Goal: Task Accomplishment & Management: Manage account settings

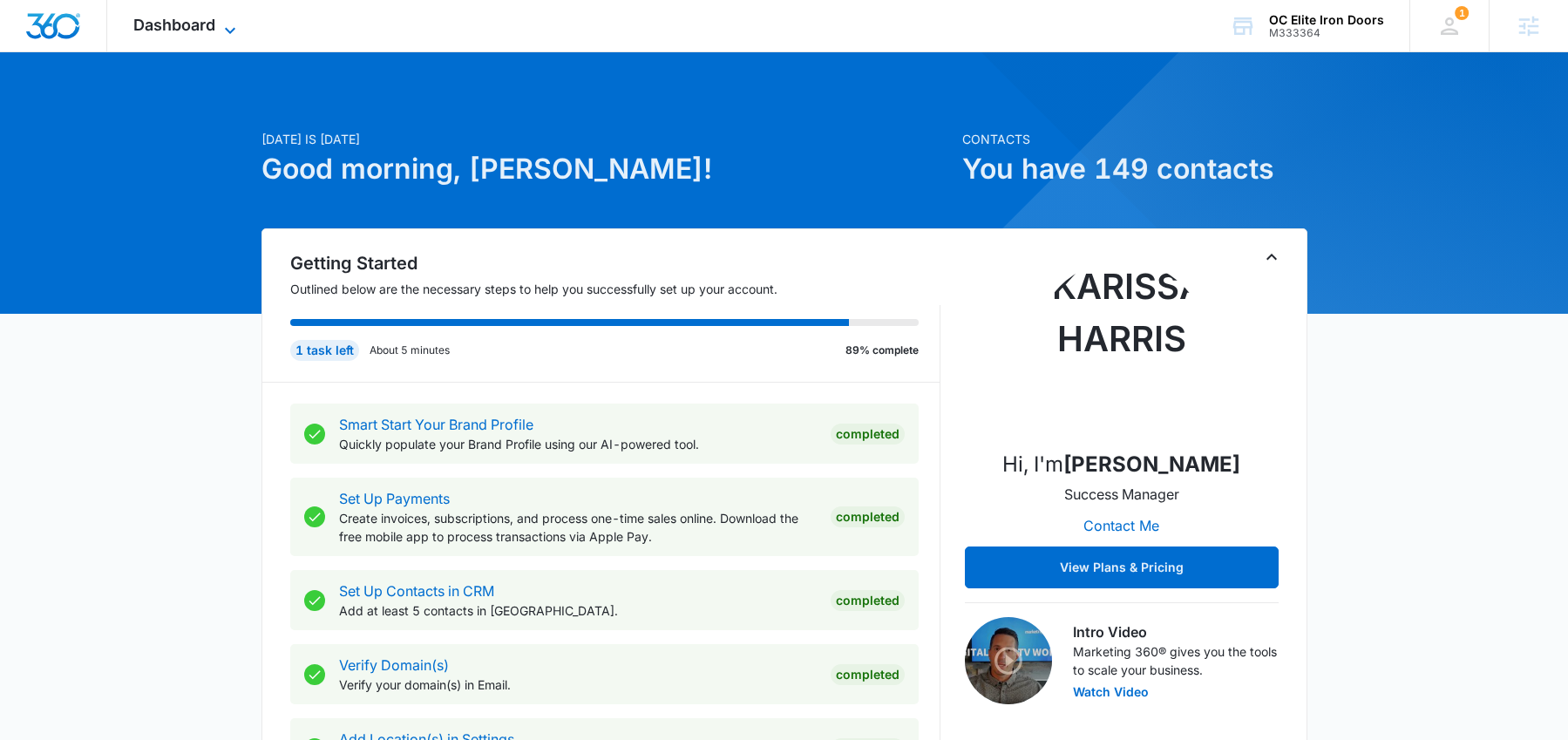
click at [166, 26] on span "Dashboard" at bounding box center [175, 25] width 82 height 18
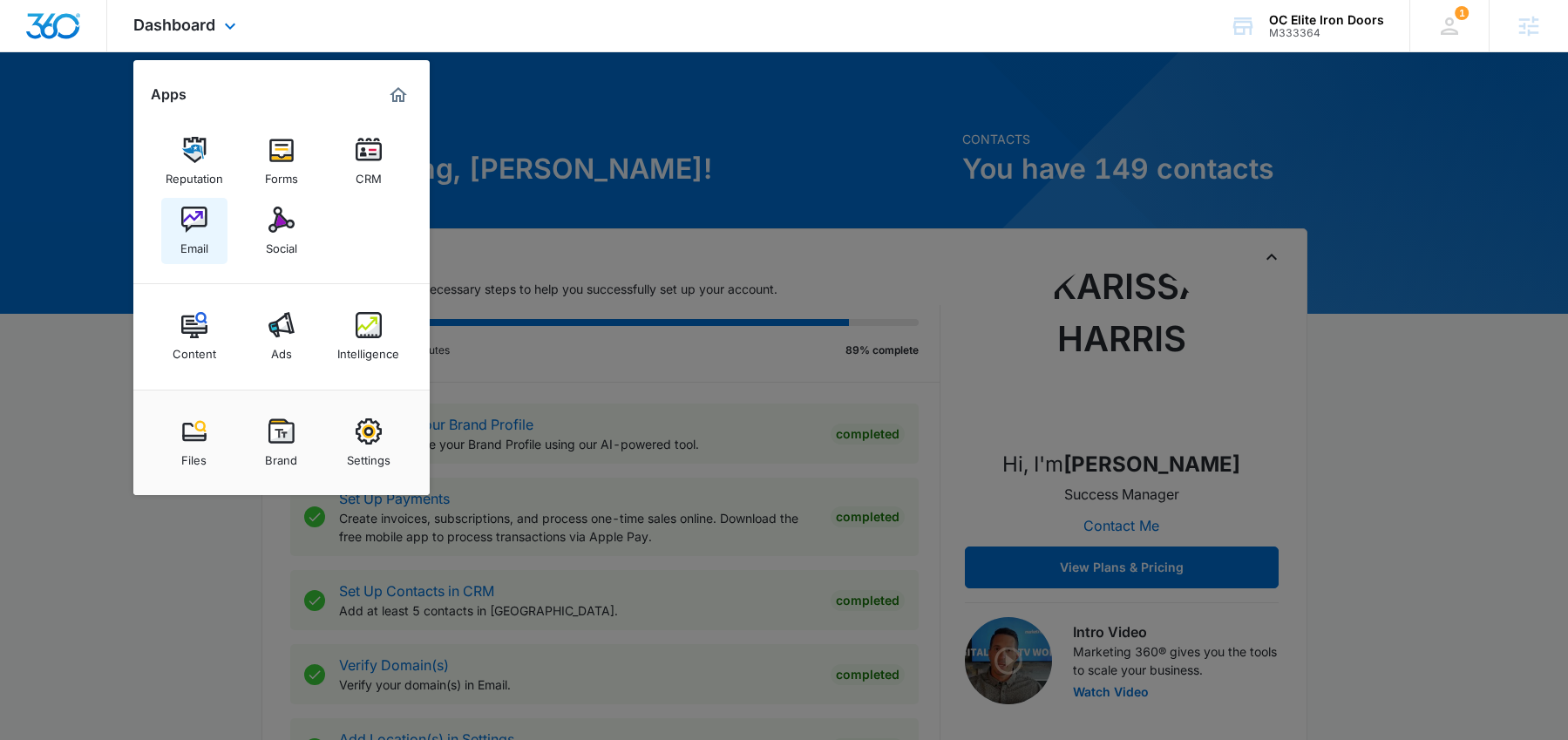
click at [178, 221] on link "Email" at bounding box center [195, 231] width 66 height 66
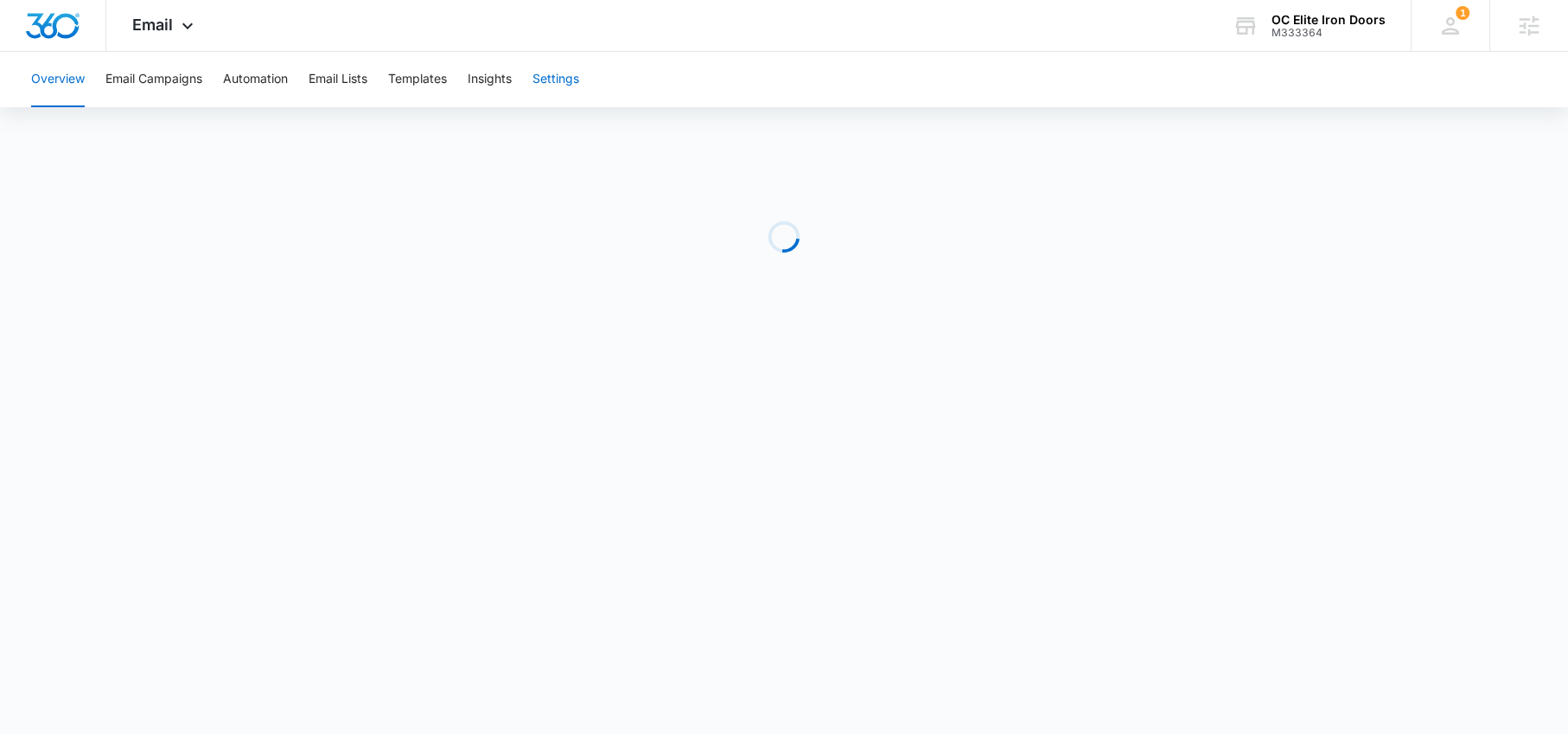
click at [548, 76] on button "Settings" at bounding box center [555, 79] width 47 height 55
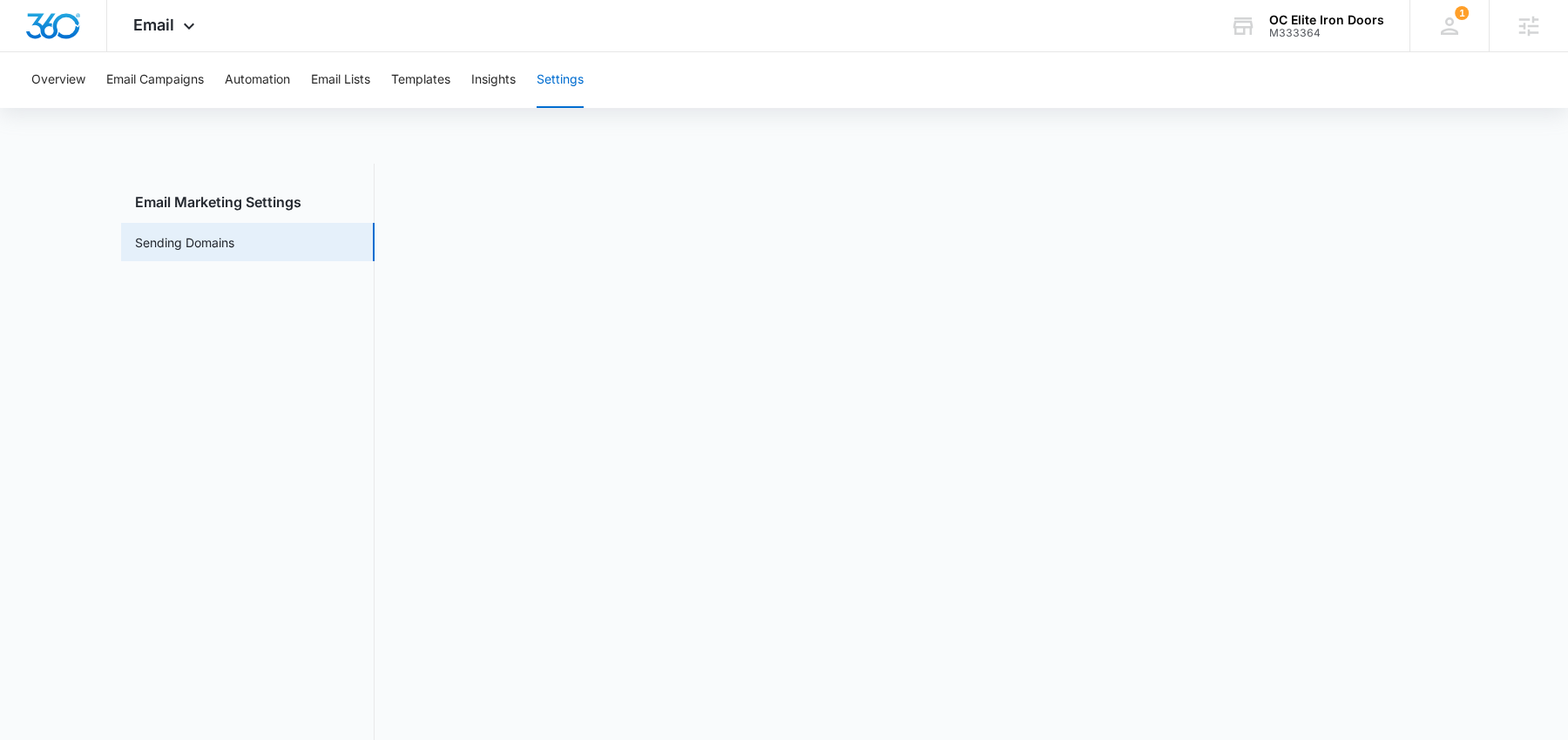
scroll to position [3, 0]
click at [162, 31] on span "Email" at bounding box center [154, 25] width 41 height 18
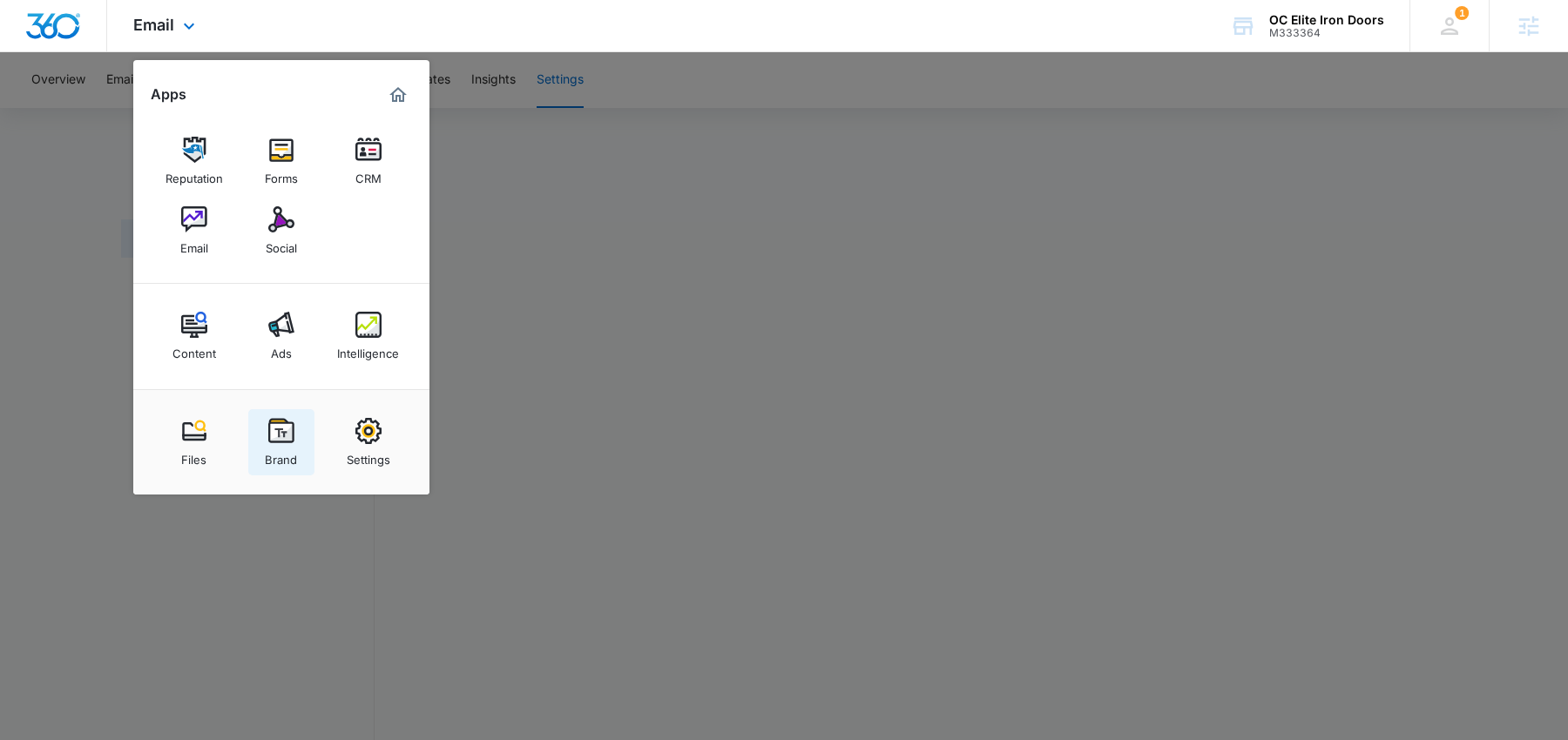
click at [273, 444] on div "Brand" at bounding box center [280, 455] width 32 height 23
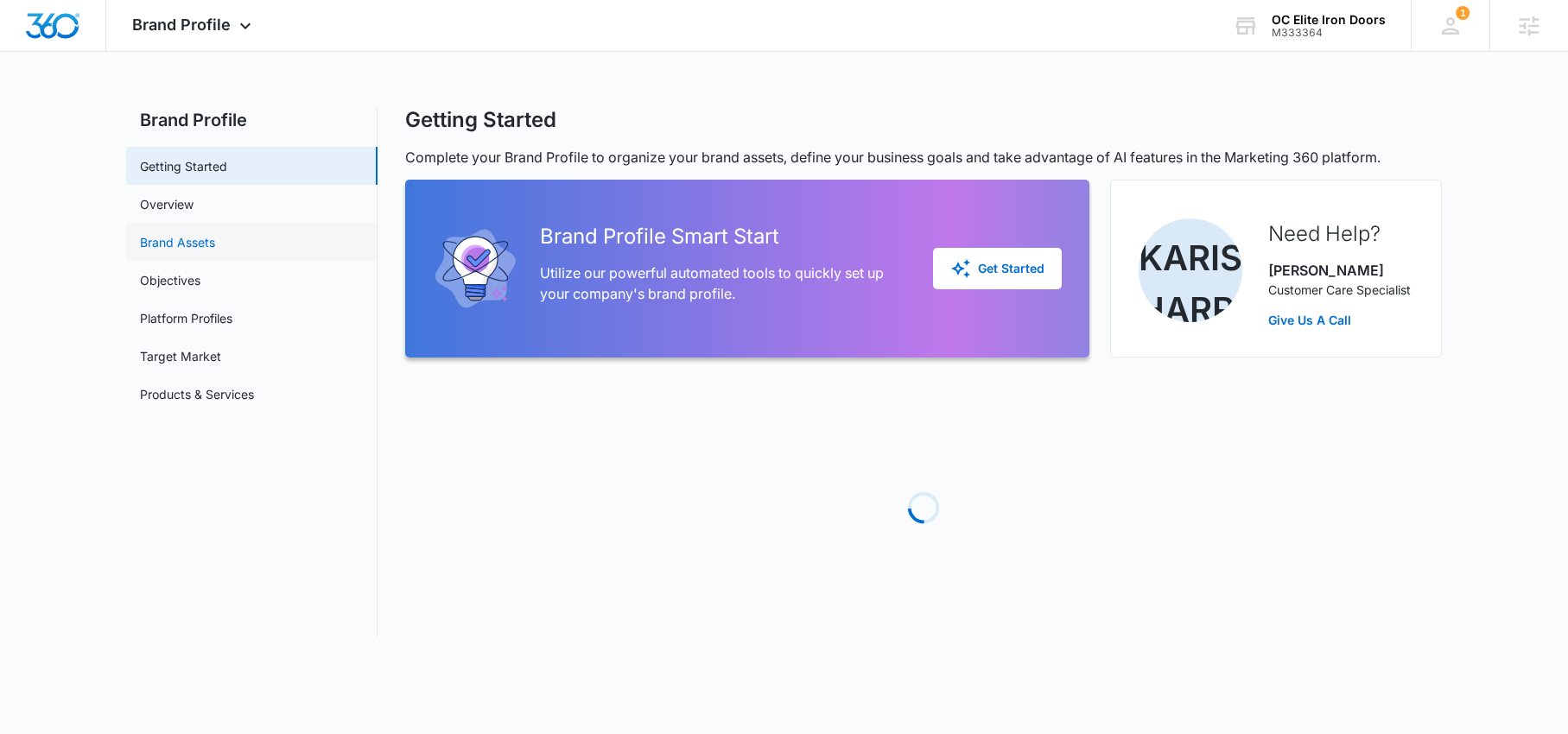
click at [197, 241] on link "Brand Assets" at bounding box center [177, 242] width 75 height 18
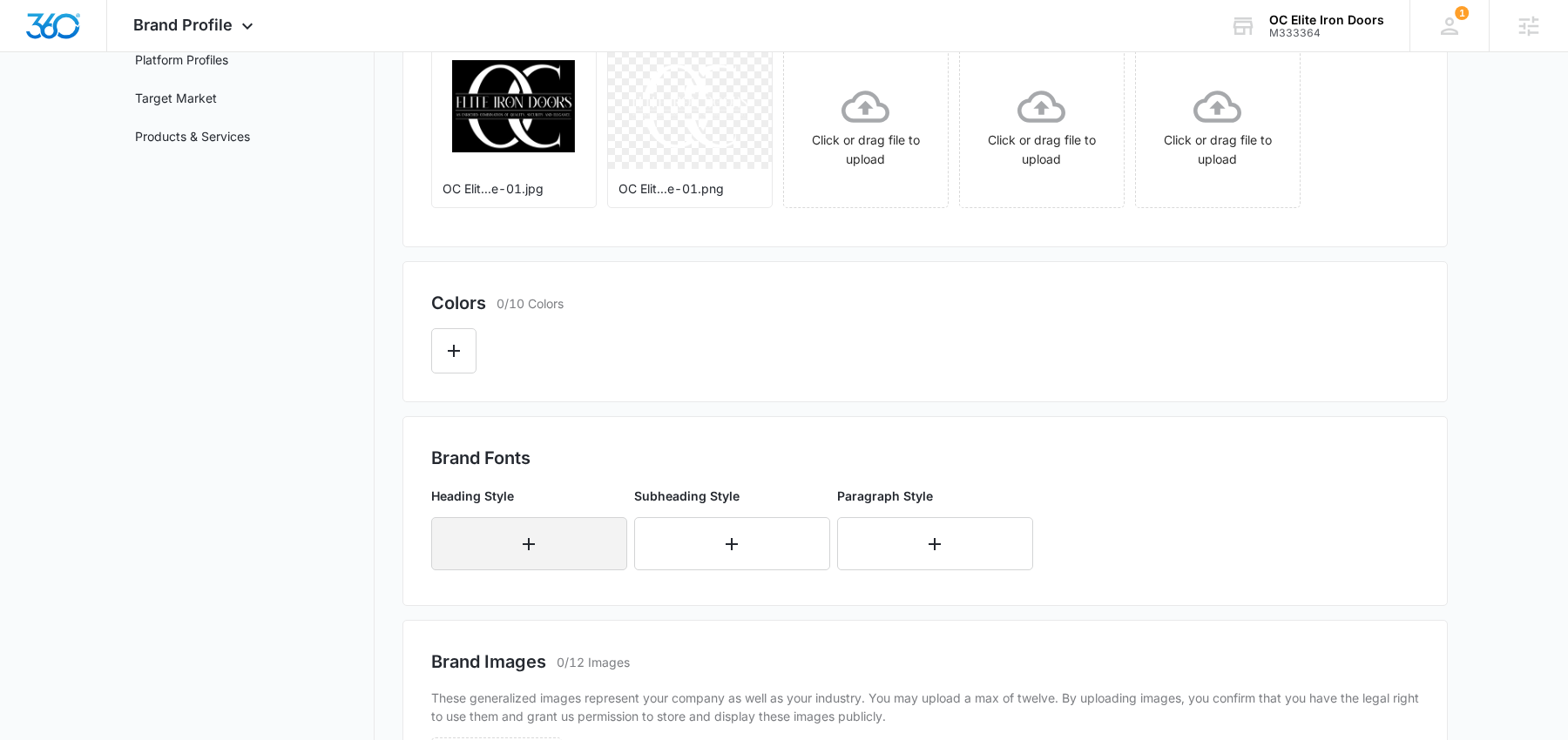
scroll to position [276, 0]
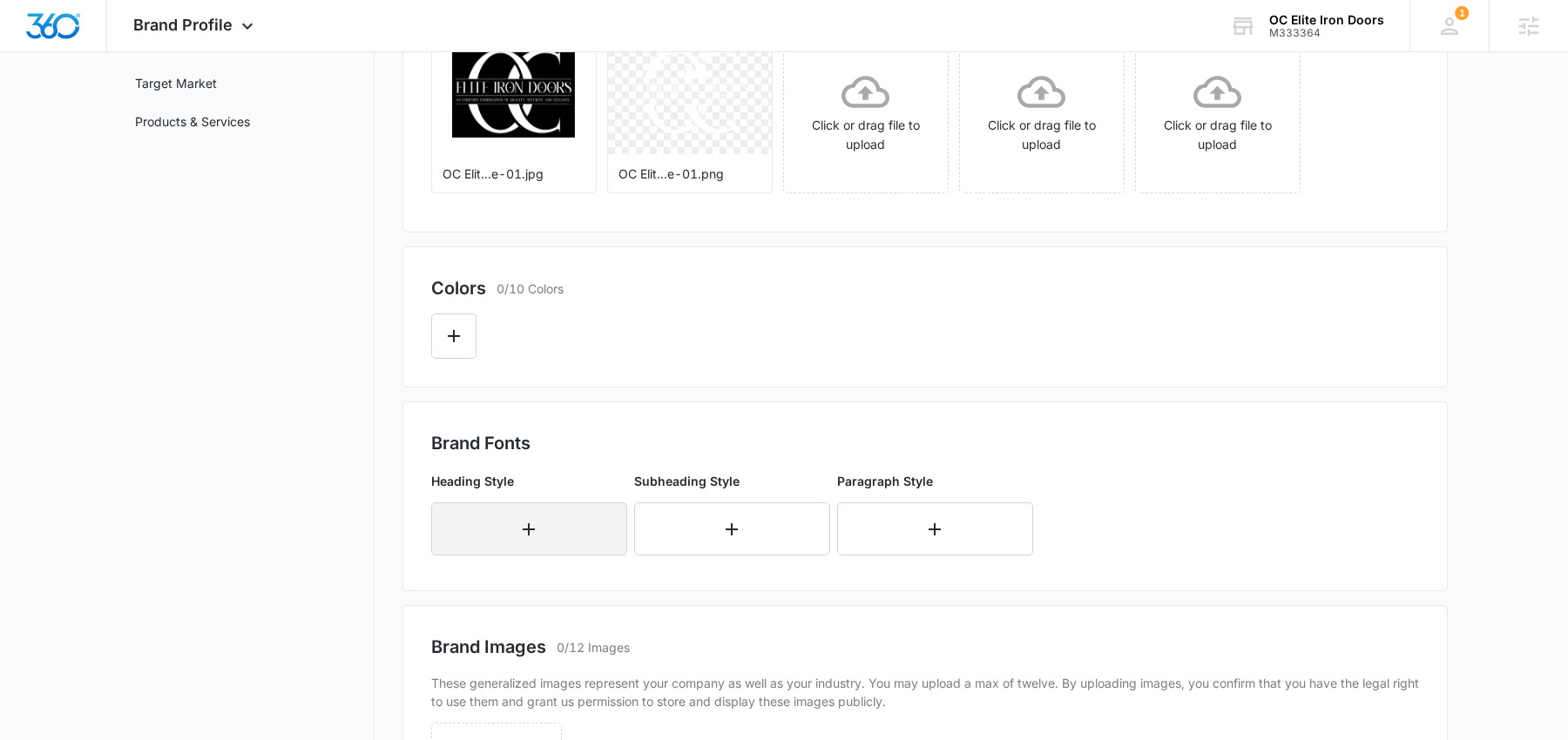
click at [530, 540] on button "button" at bounding box center [529, 529] width 196 height 53
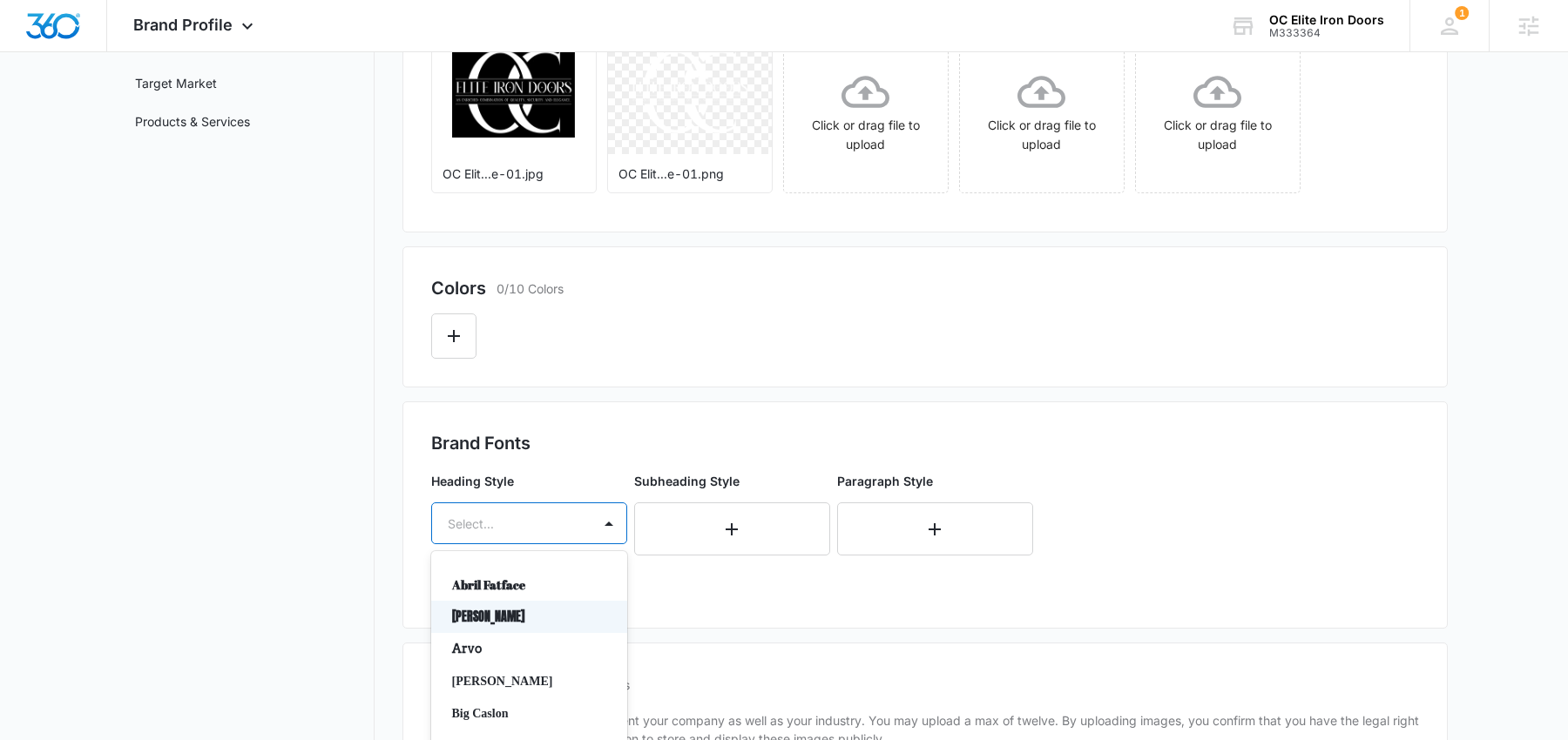
click at [541, 538] on div "[PERSON_NAME], 2 of 50. 50 results available. Use Up and Down to choose options…" at bounding box center [529, 524] width 196 height 42
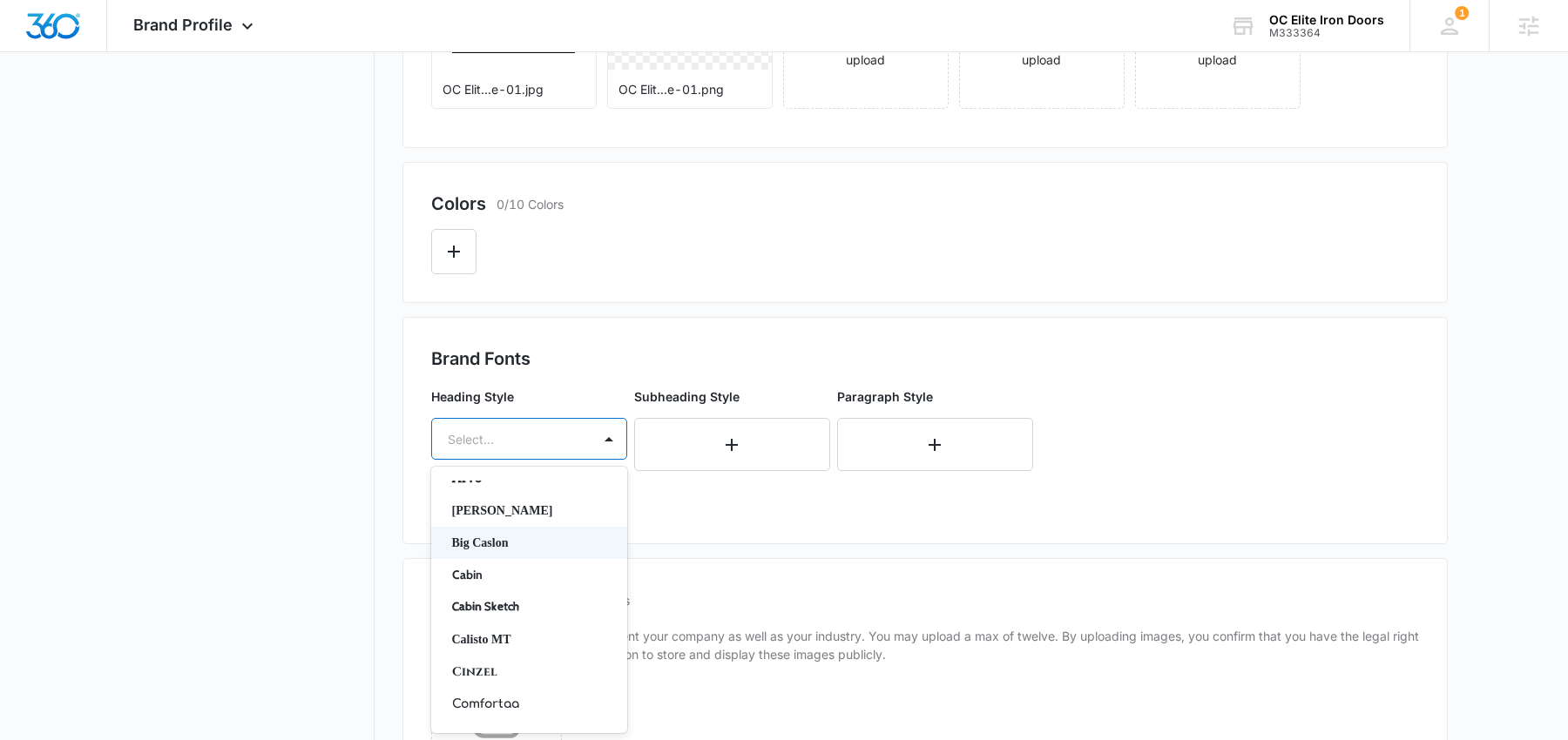
scroll to position [104, 0]
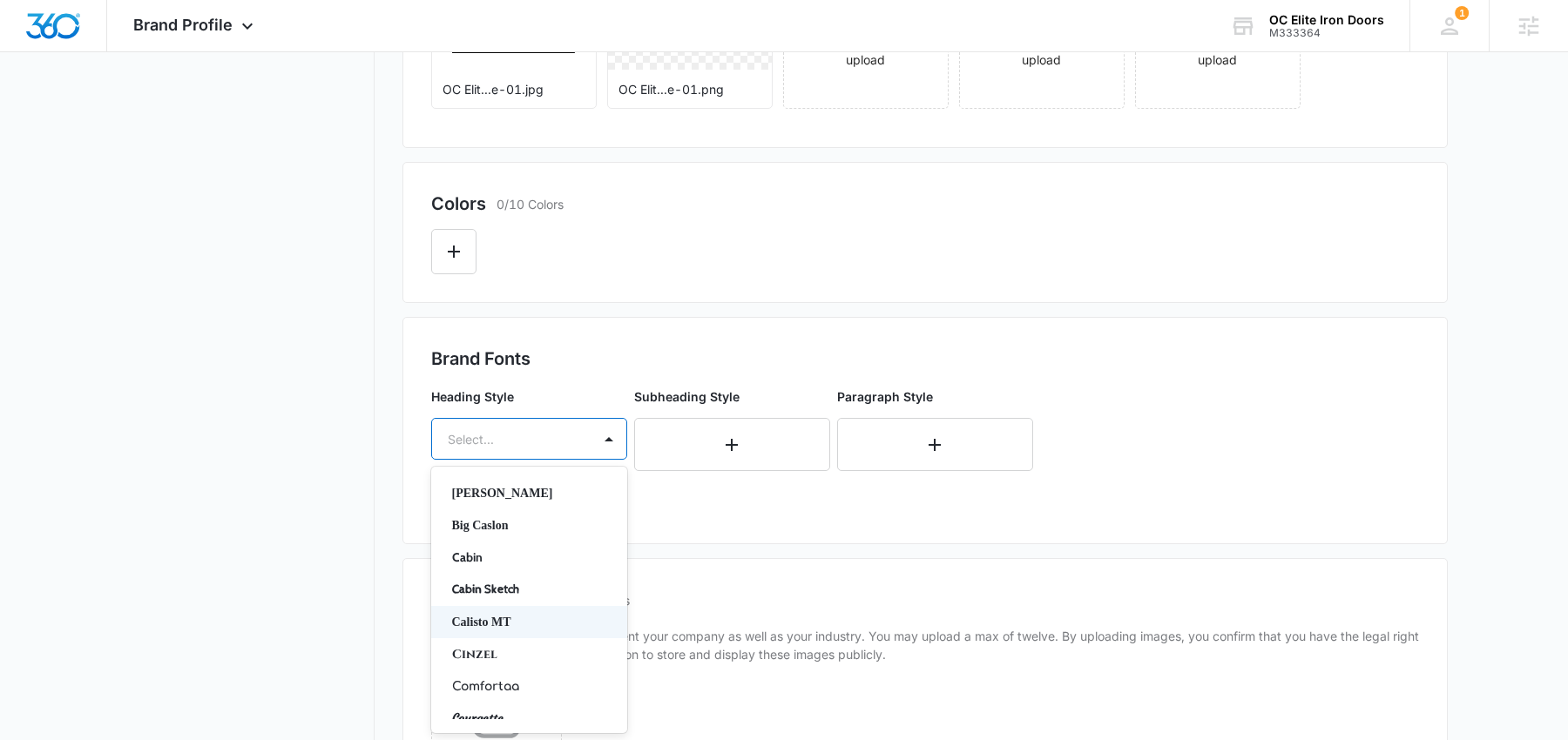
click at [538, 628] on p "Calisto MT" at bounding box center [527, 622] width 151 height 18
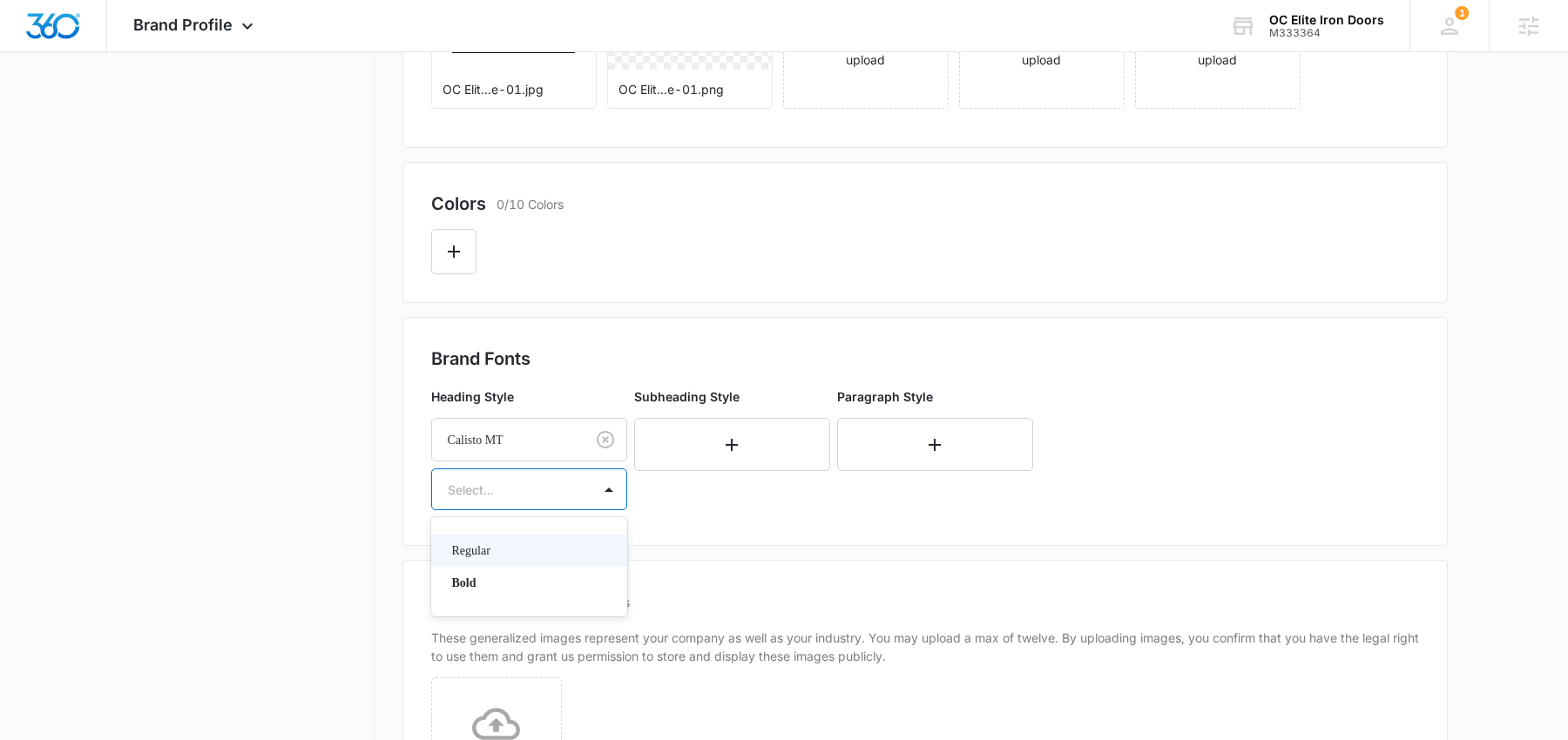
click at [519, 498] on div at bounding box center [508, 490] width 121 height 22
click at [491, 580] on p "Bold" at bounding box center [527, 582] width 151 height 18
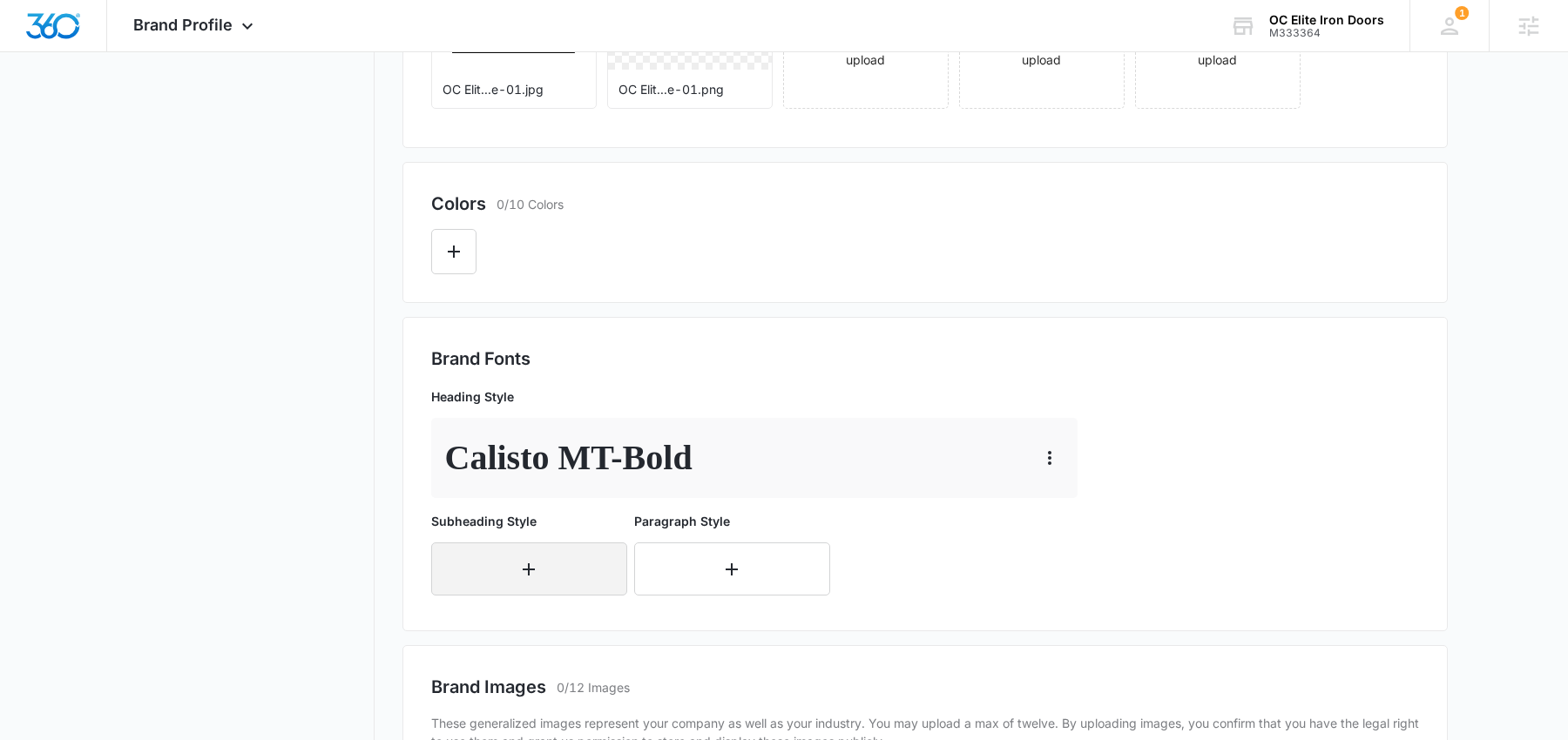
click at [504, 576] on button "button" at bounding box center [529, 568] width 196 height 53
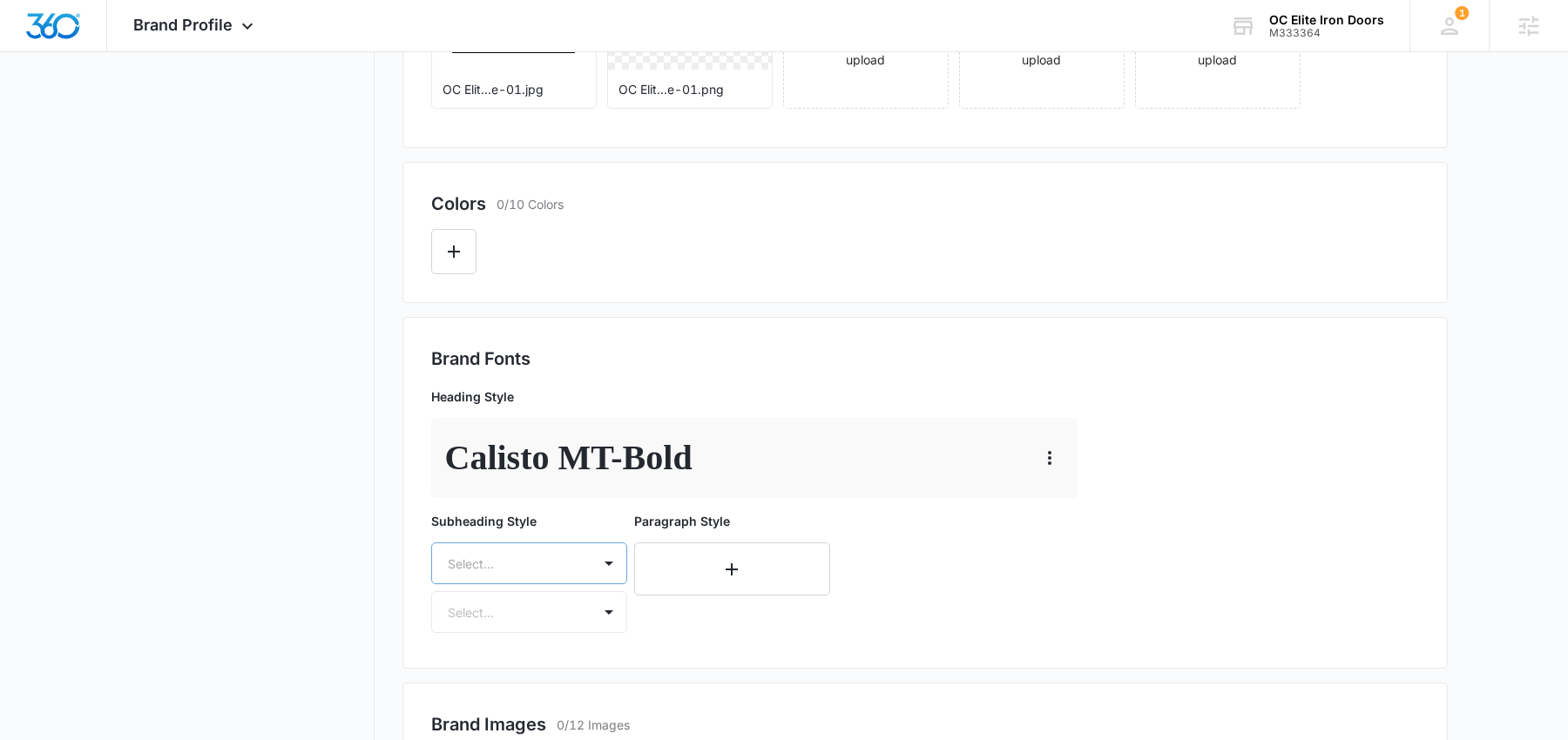
click at [533, 559] on div "Select..." at bounding box center [529, 563] width 196 height 42
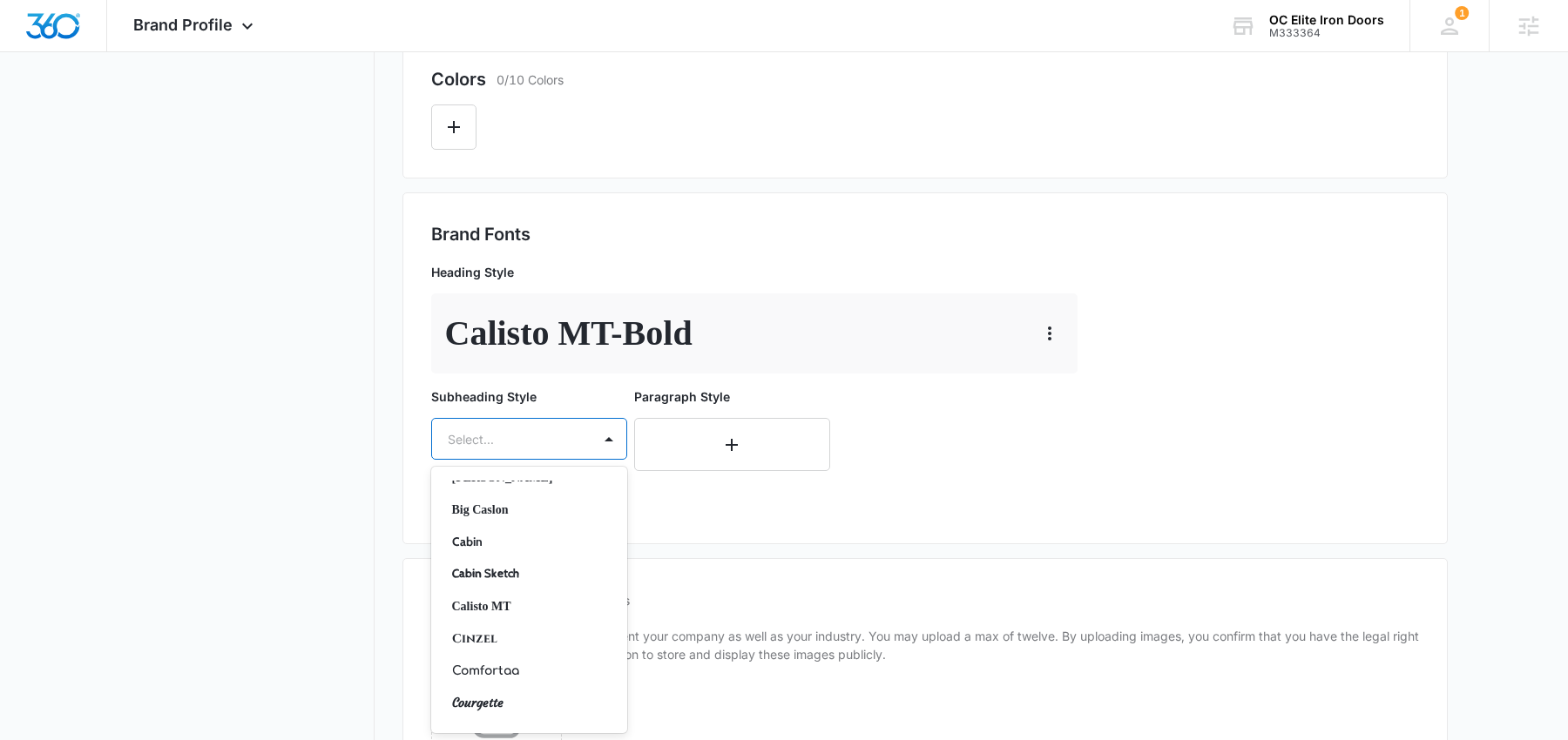
scroll to position [121, 0]
click at [507, 599] on p "Calisto MT" at bounding box center [527, 604] width 151 height 18
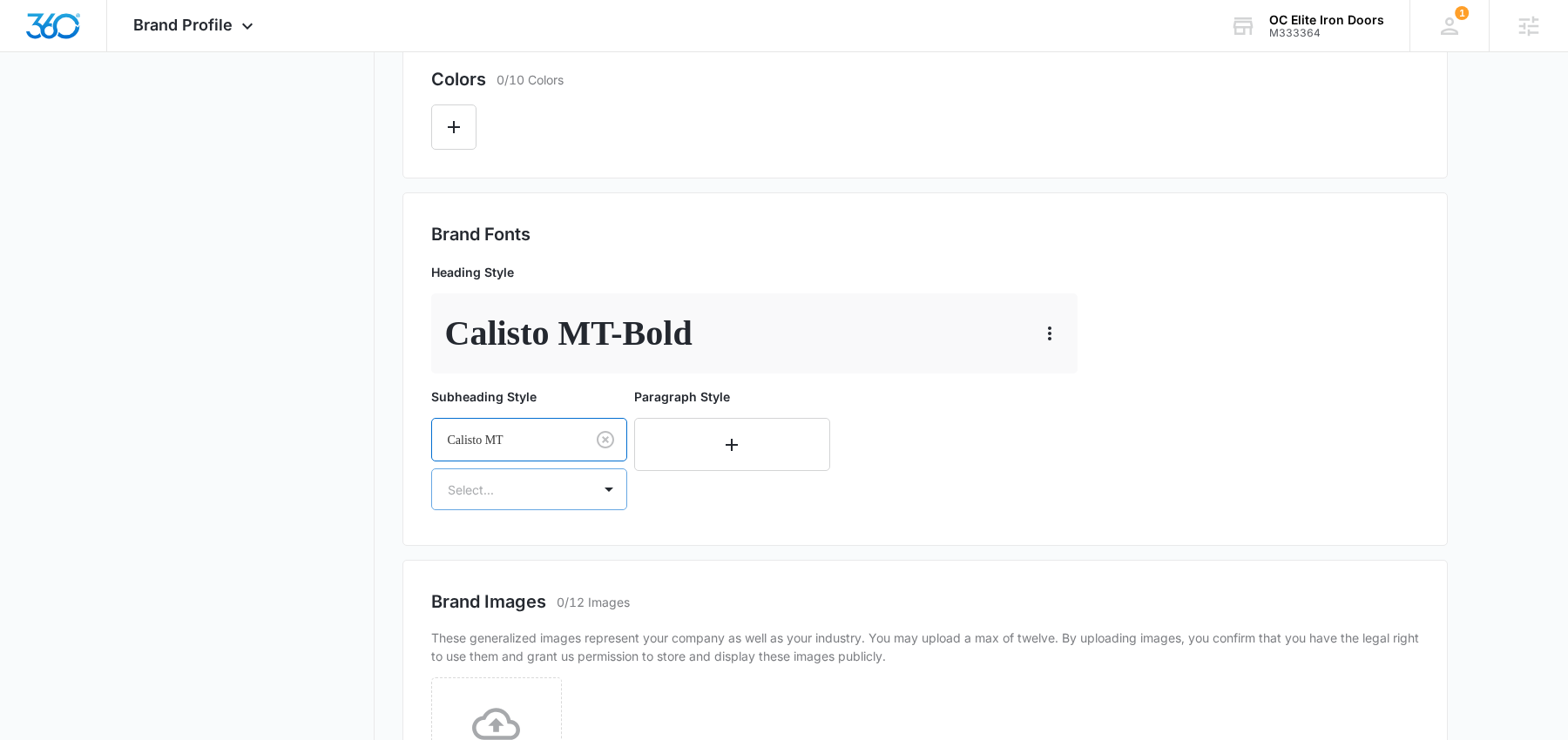
click at [524, 505] on div "Select..." at bounding box center [512, 489] width 160 height 39
click at [509, 555] on p "Regular" at bounding box center [527, 551] width 151 height 18
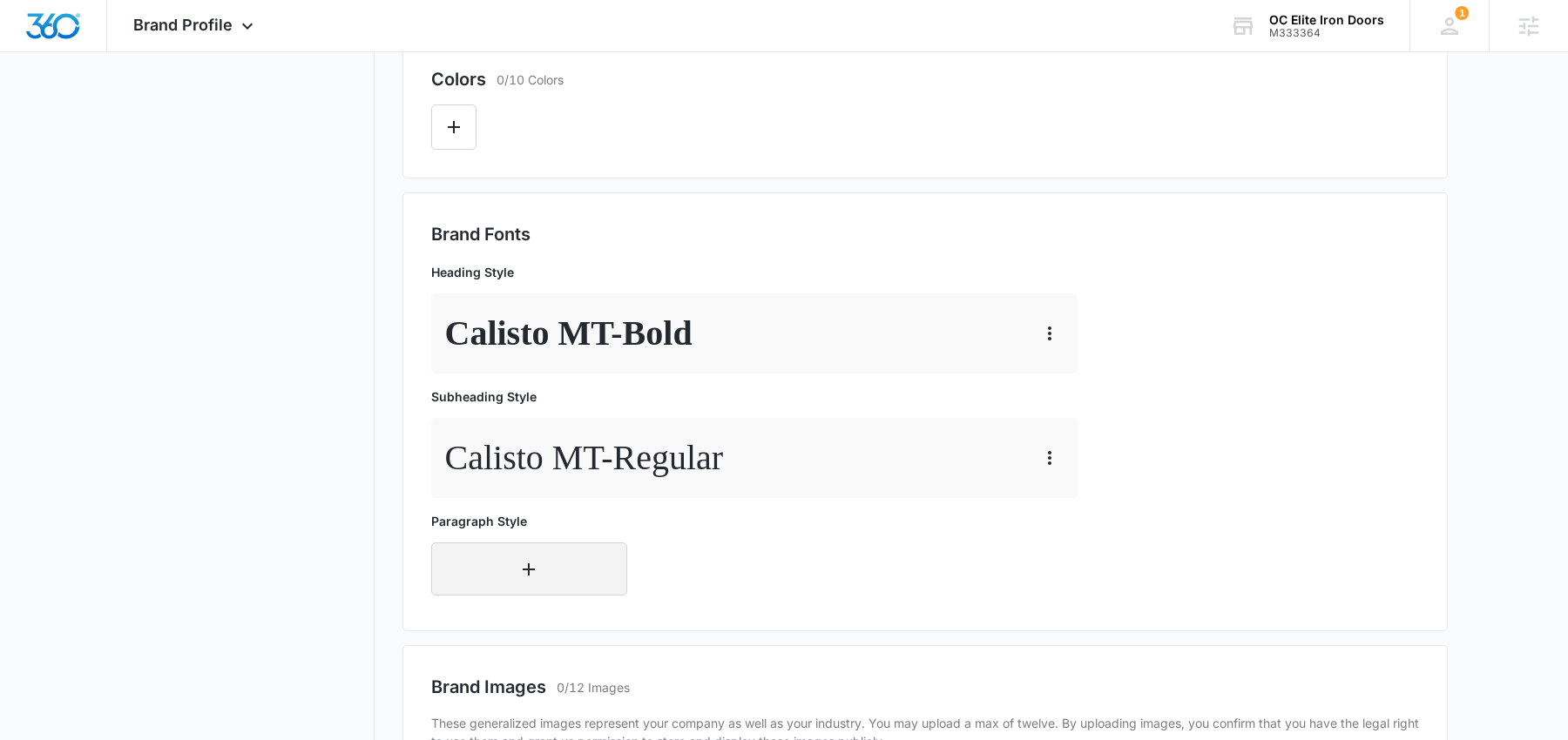
click at [492, 553] on button "button" at bounding box center [529, 568] width 196 height 53
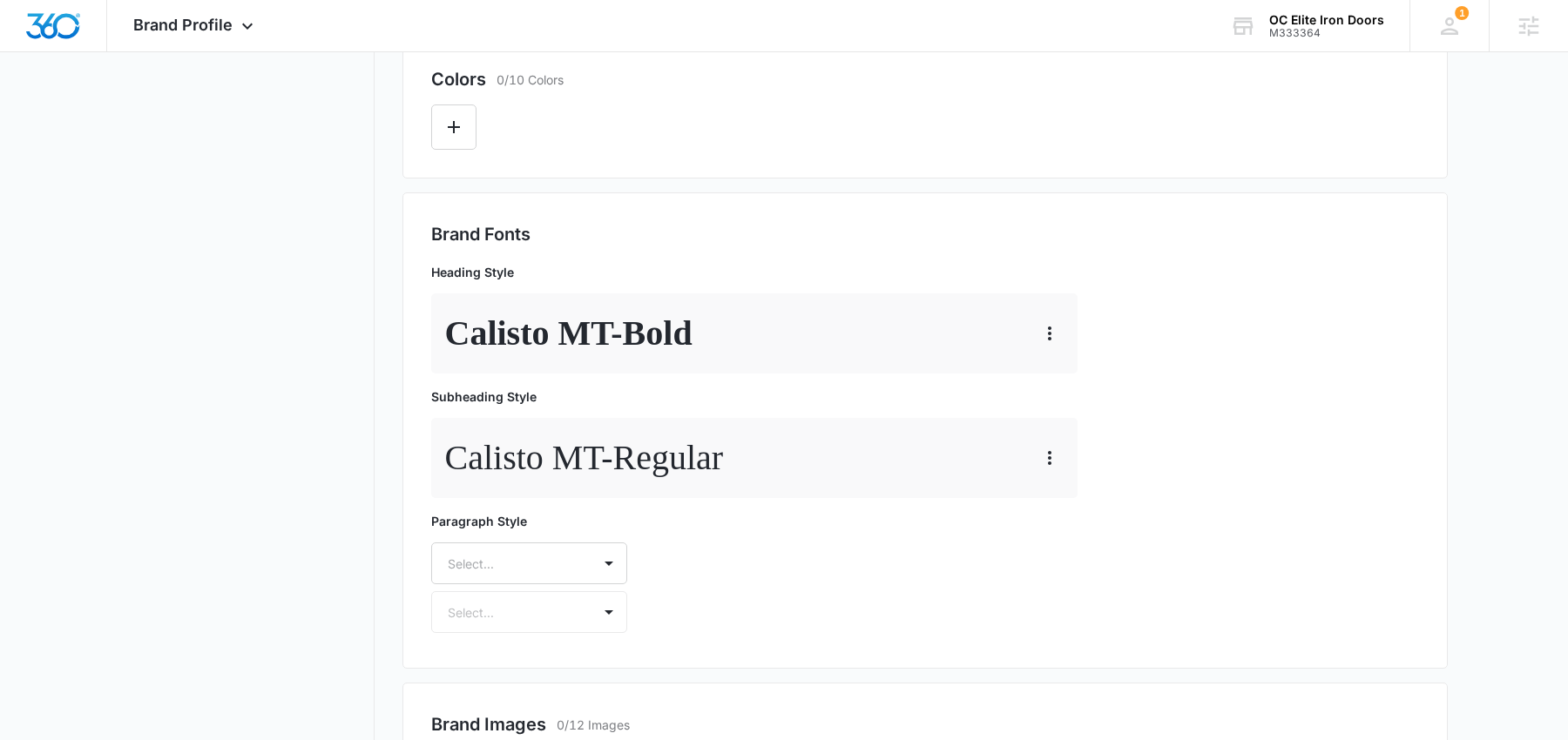
scroll to position [621, 0]
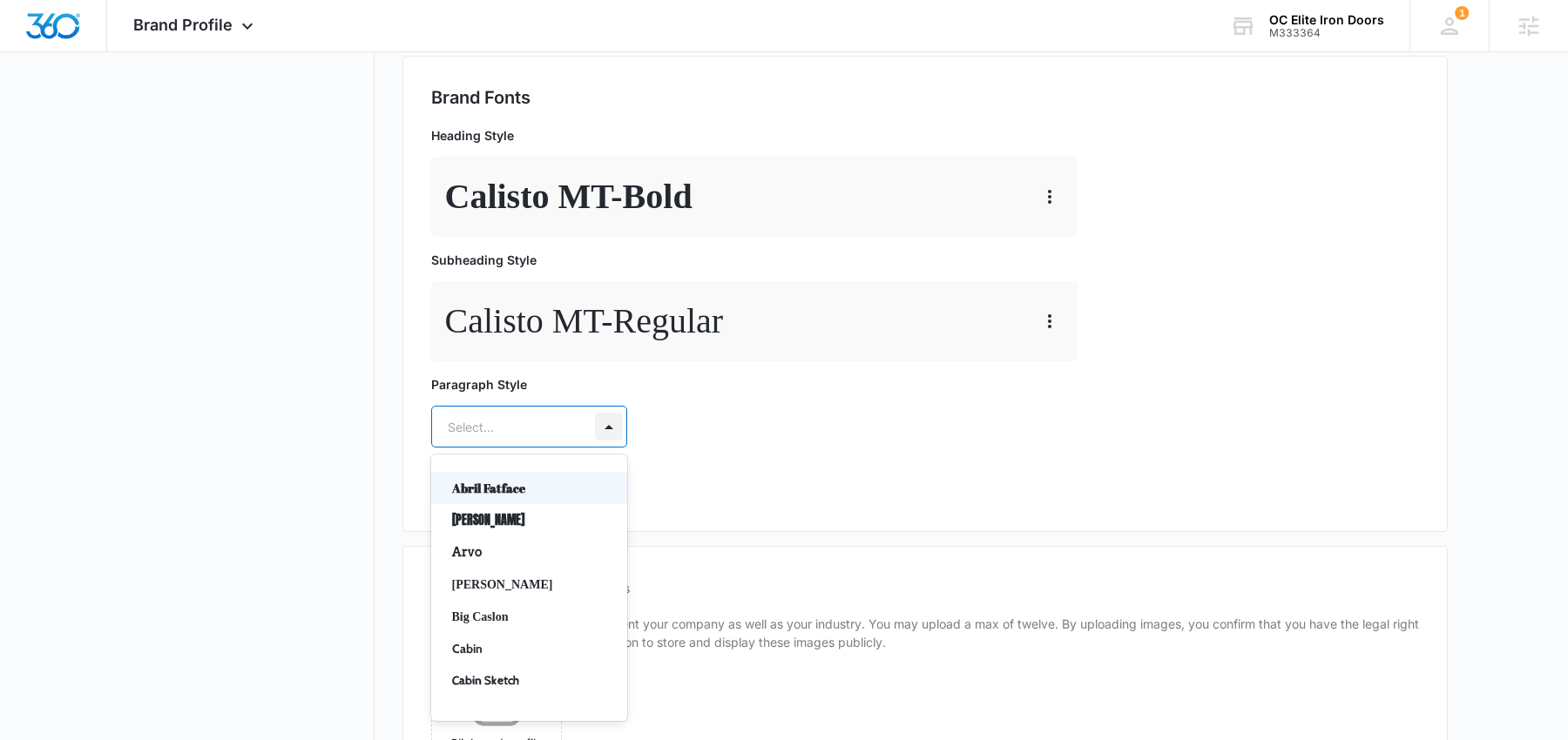
click at [618, 422] on div at bounding box center [608, 427] width 28 height 28
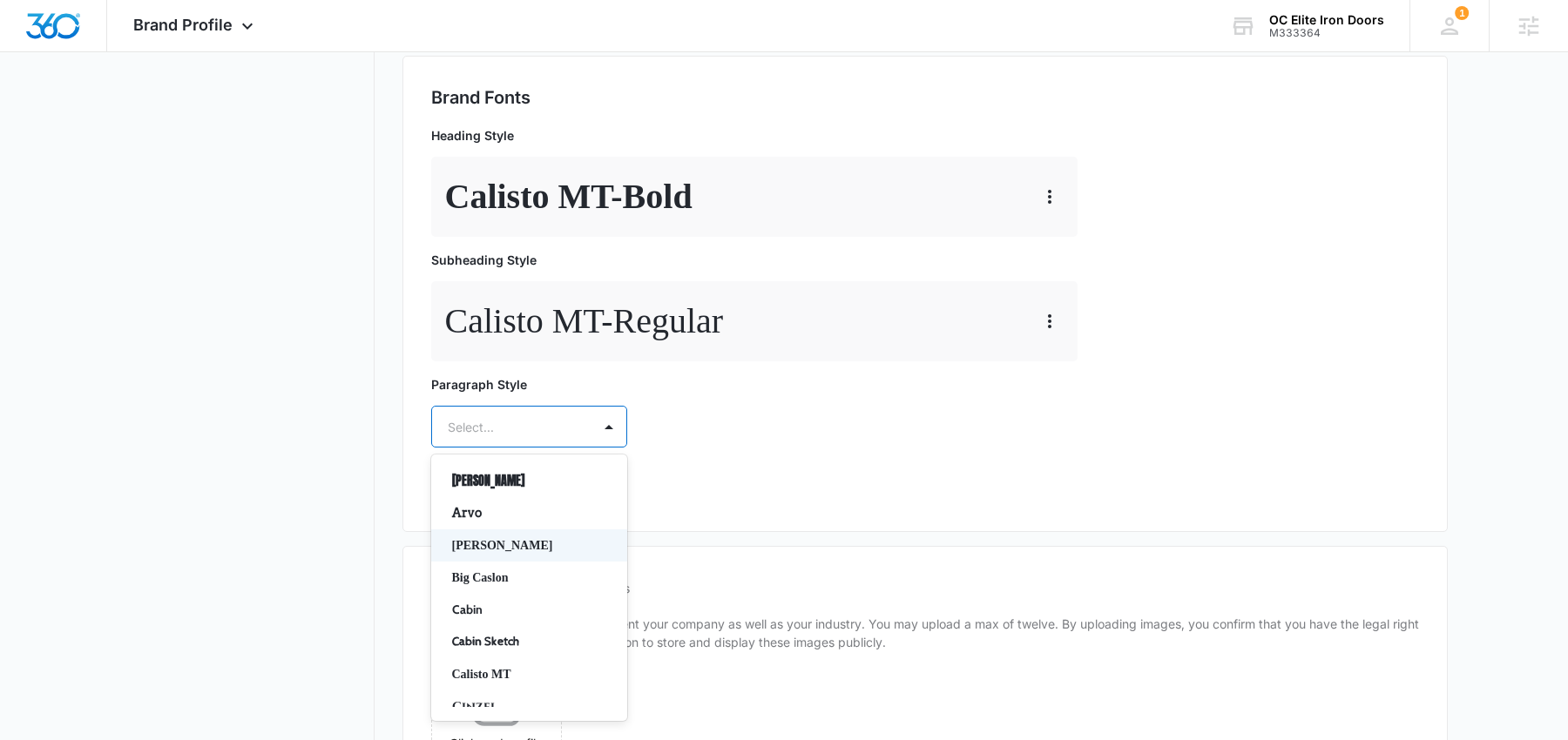
scroll to position [58, 0]
click at [520, 652] on p "Calisto MT" at bounding box center [527, 656] width 151 height 18
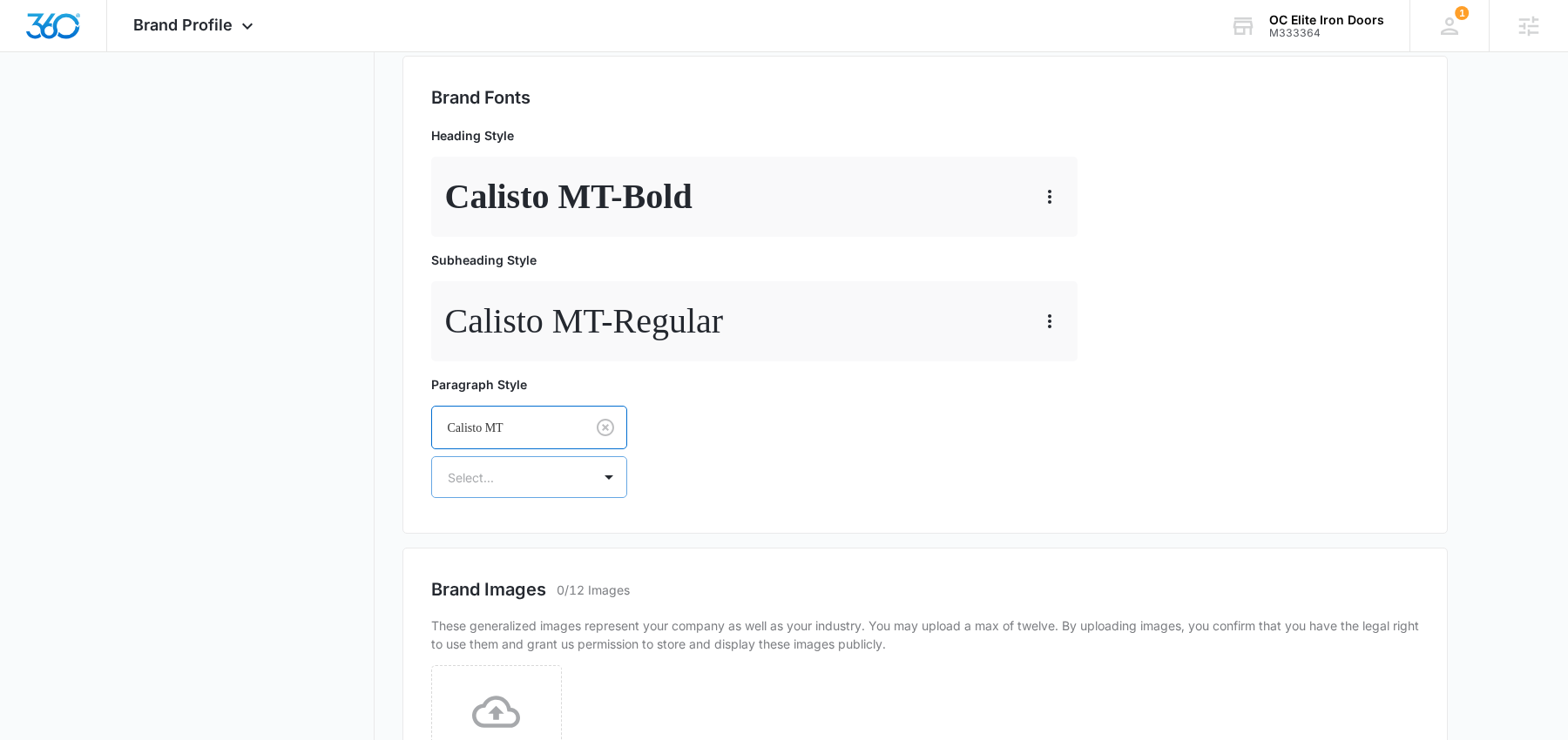
click at [512, 492] on div "Select..." at bounding box center [512, 477] width 160 height 39
click at [510, 542] on p "Regular" at bounding box center [527, 539] width 151 height 18
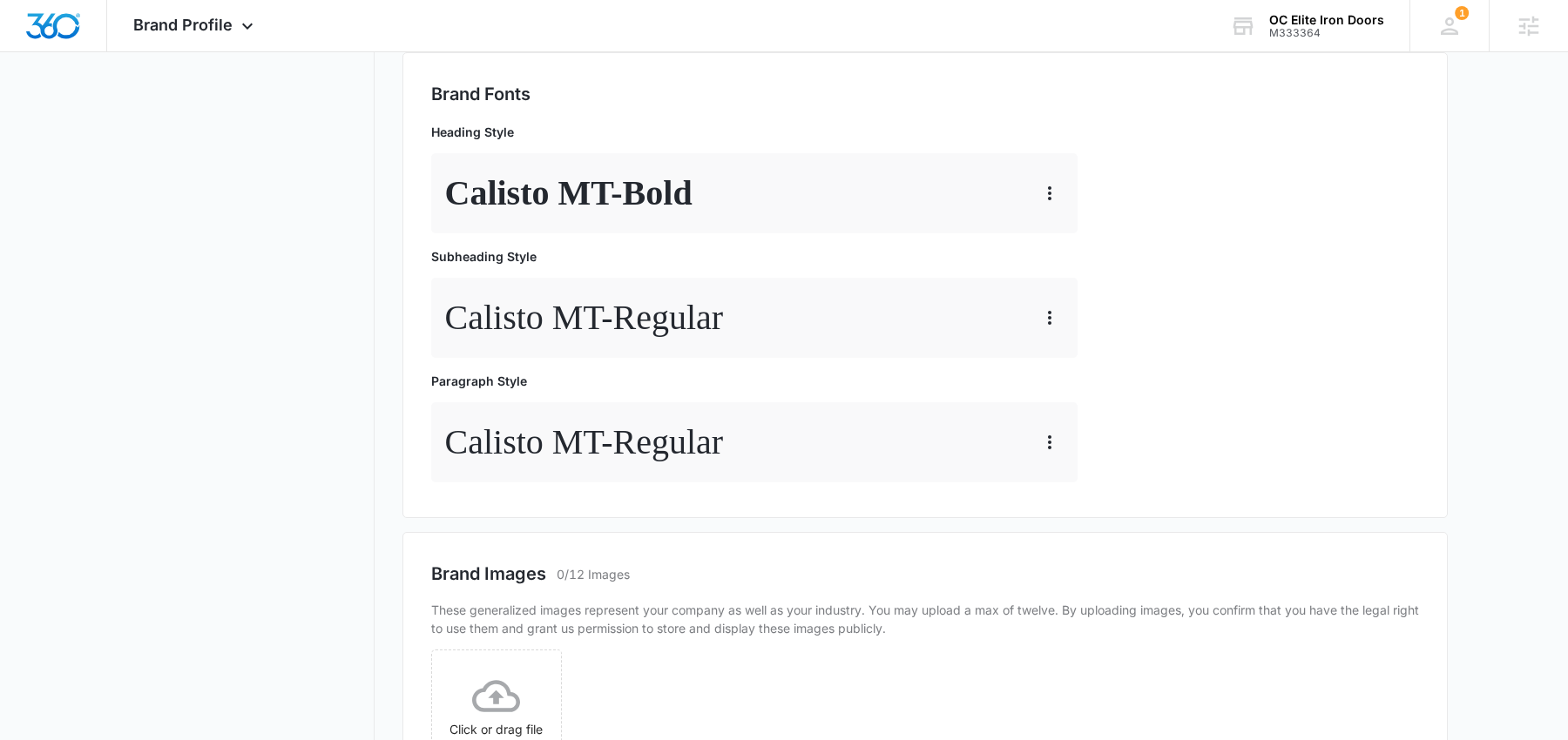
scroll to position [0, 0]
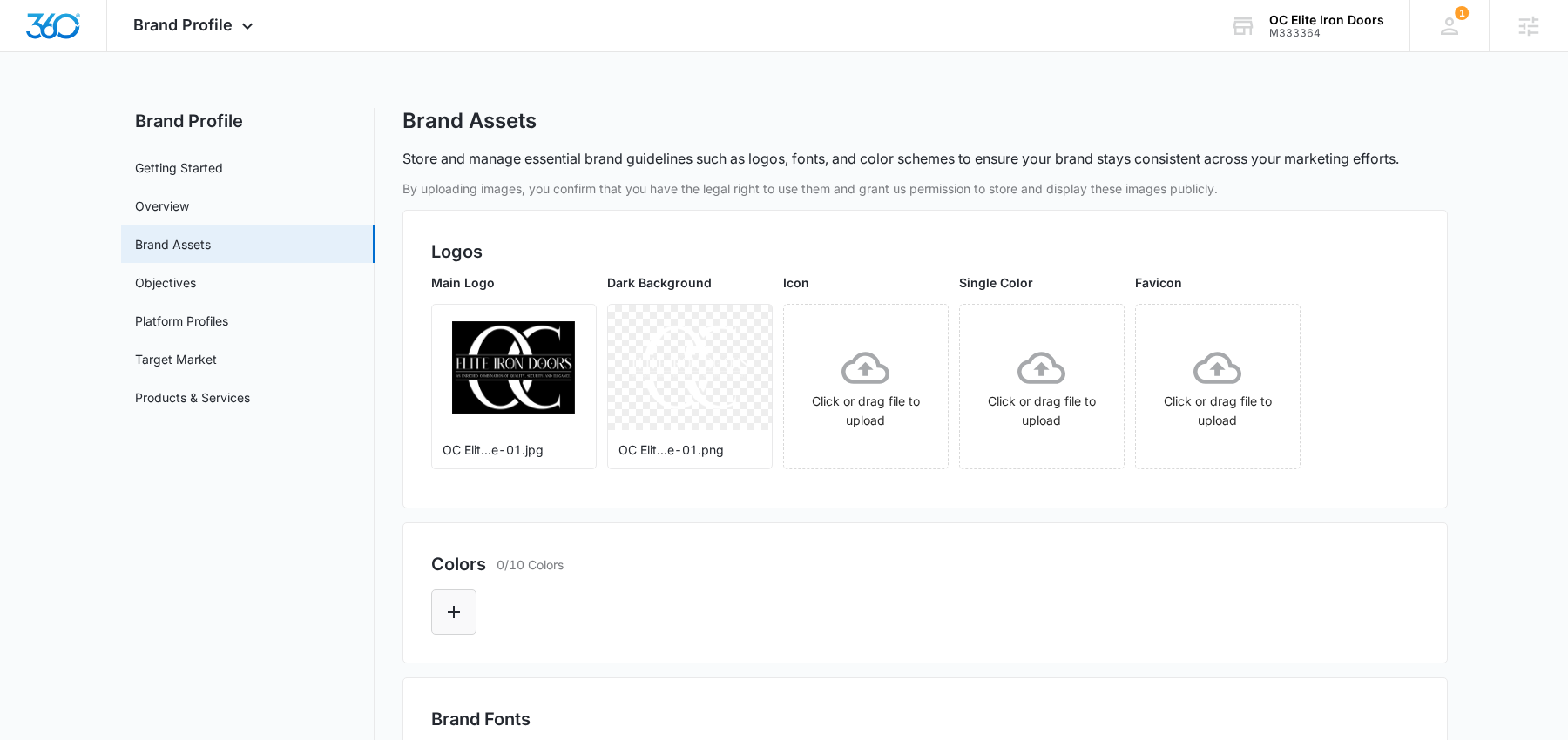
click at [458, 603] on icon "Edit Color" at bounding box center [453, 611] width 21 height 21
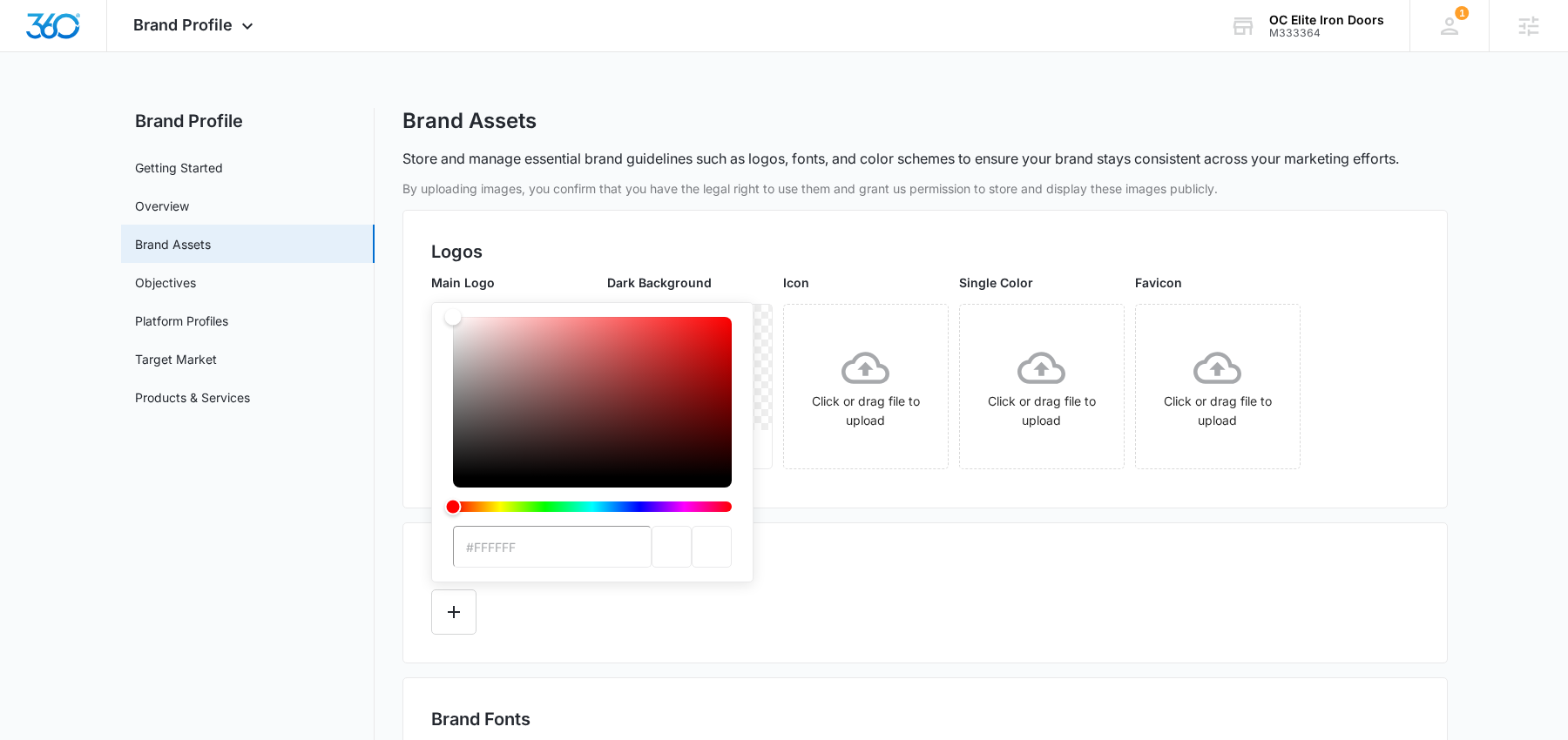
type input "#090907"
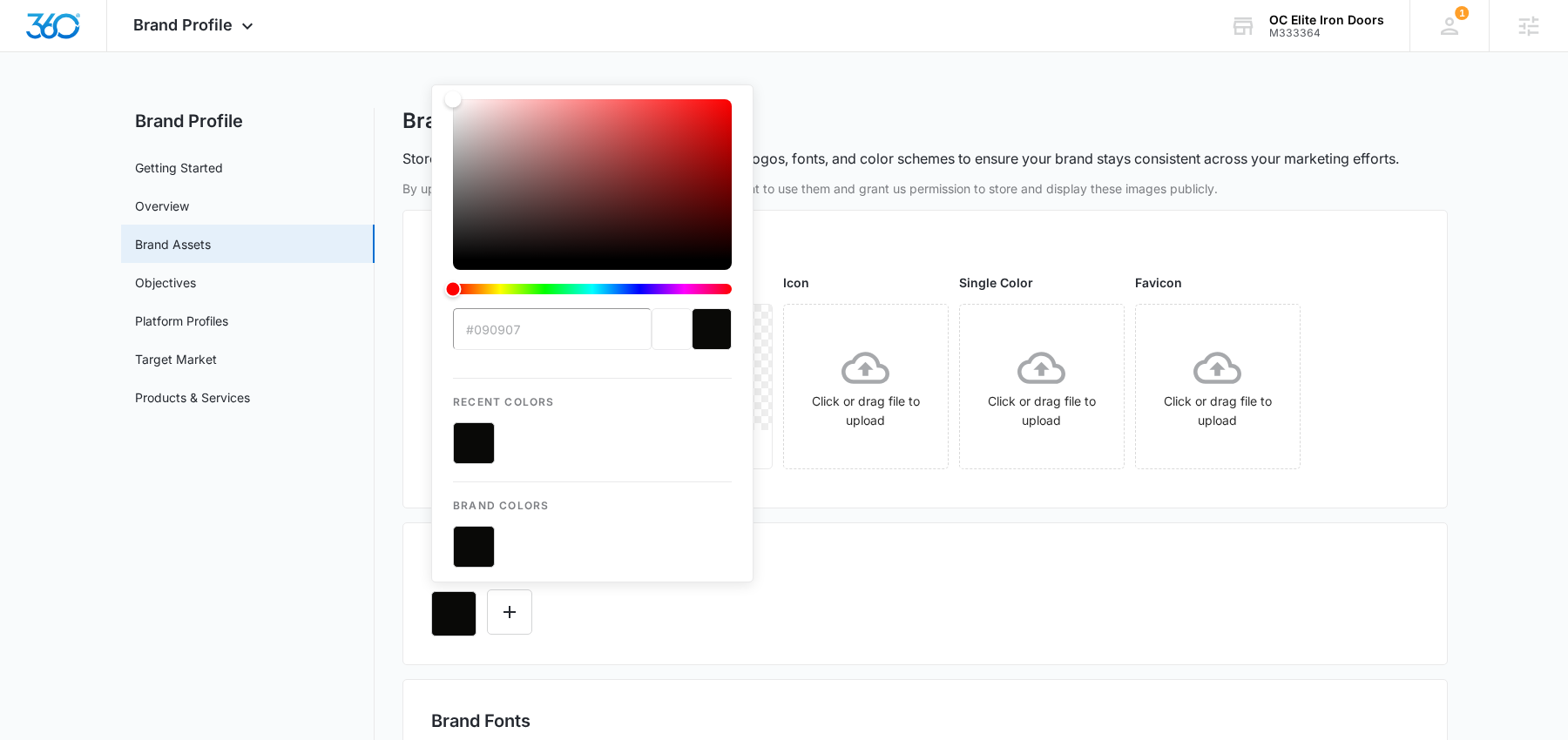
click at [838, 623] on div "#090907 Recent Colors Brand Colors" at bounding box center [925, 606] width 987 height 59
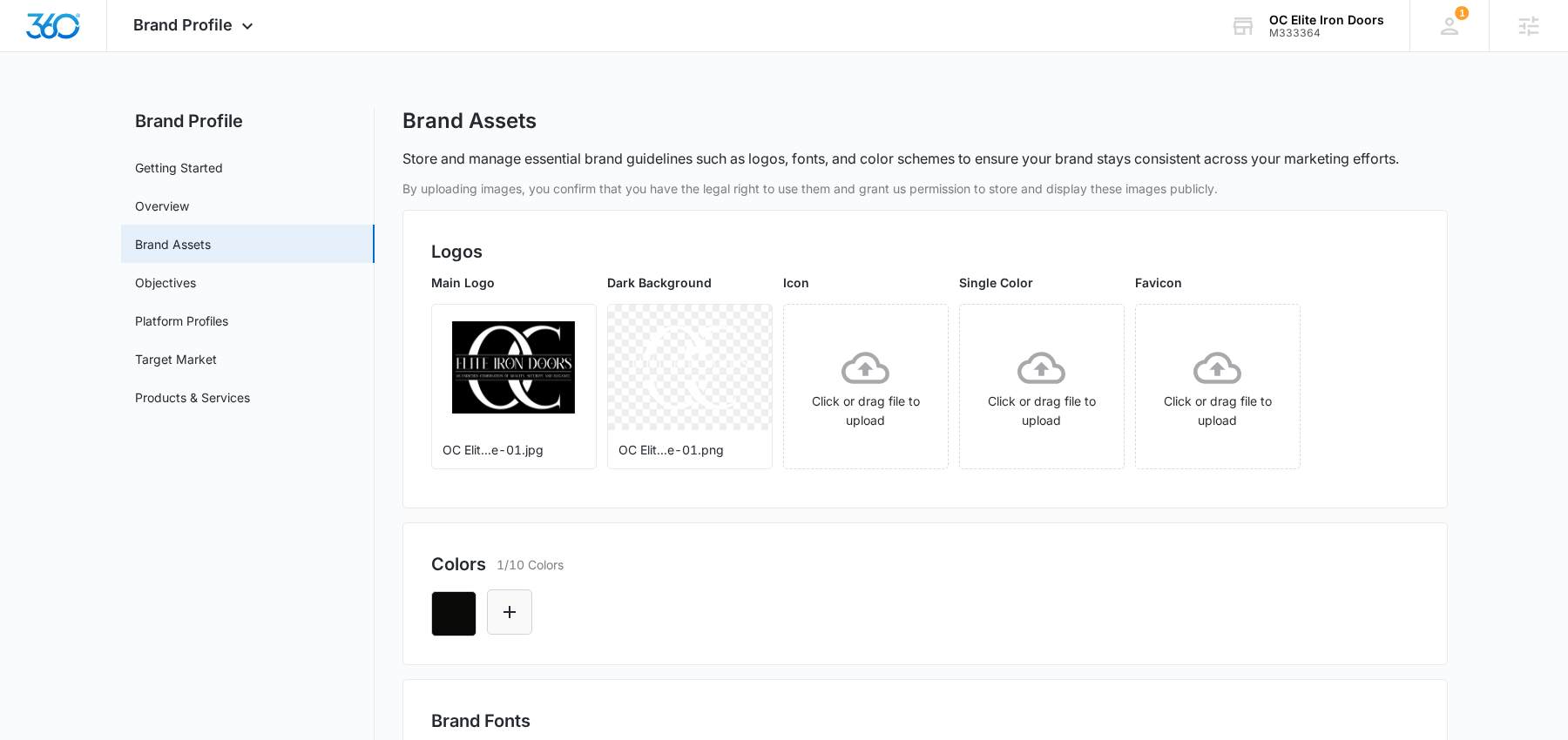
click at [514, 619] on icon "Edit Color" at bounding box center [509, 611] width 21 height 21
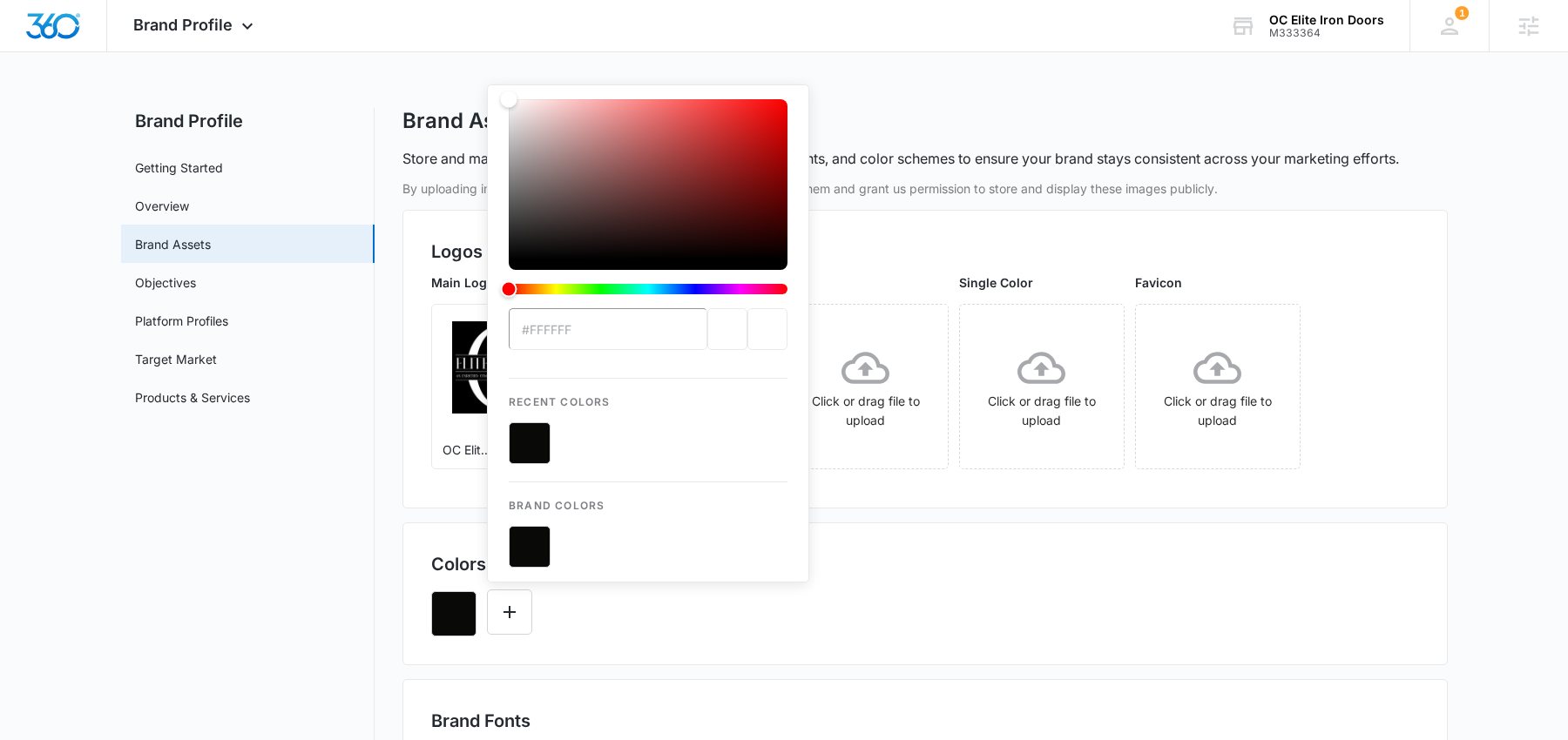
click at [602, 323] on input "#FFFFFF" at bounding box center [607, 329] width 198 height 42
type input "#FFFFFf"
click at [535, 455] on button "color-picker-container" at bounding box center [530, 443] width 42 height 42
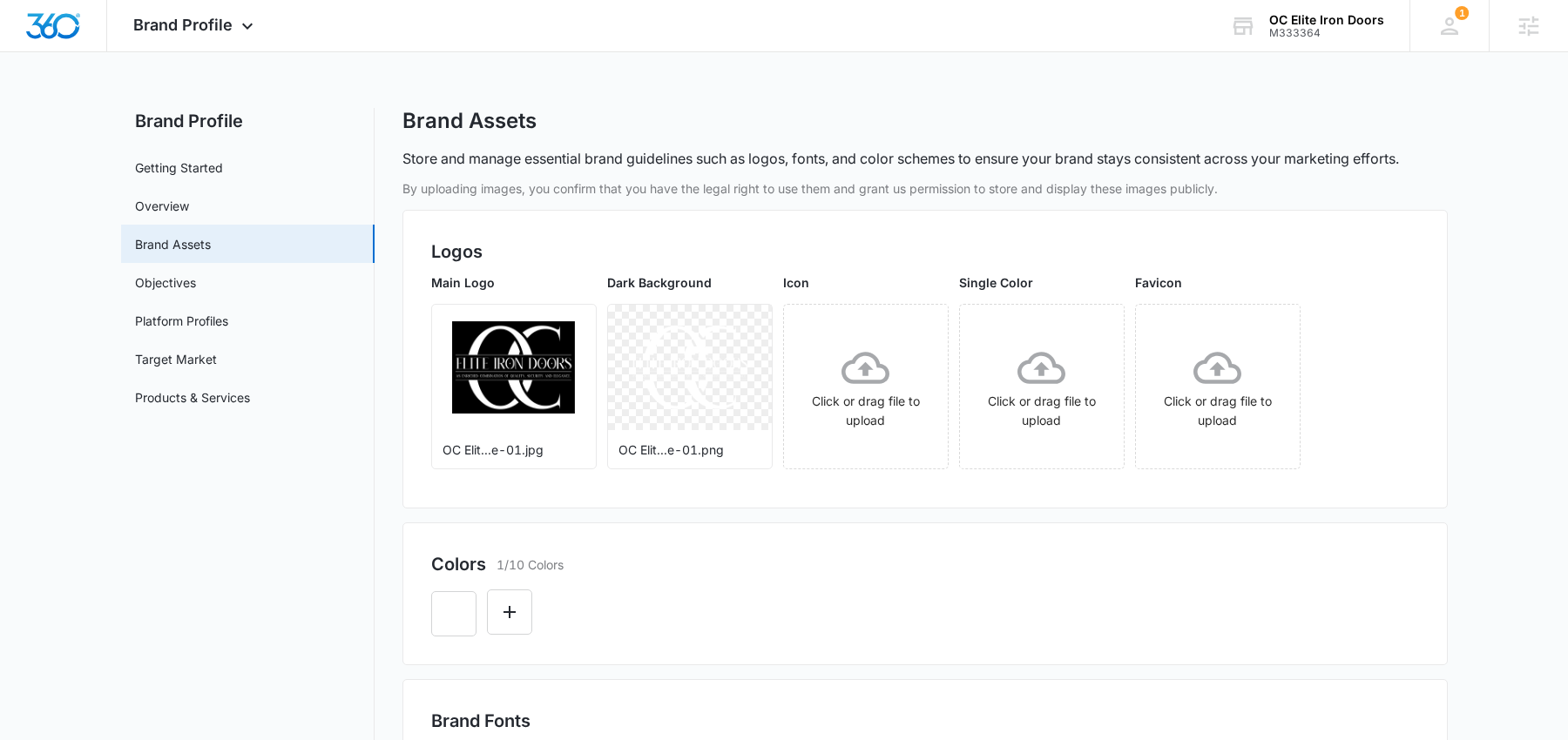
click at [778, 607] on div at bounding box center [925, 606] width 987 height 59
click at [469, 615] on button "button" at bounding box center [453, 613] width 45 height 45
click at [758, 542] on div "Colors 1/10 Colors" at bounding box center [925, 593] width 1045 height 143
click at [454, 604] on icon "button" at bounding box center [453, 613] width 21 height 21
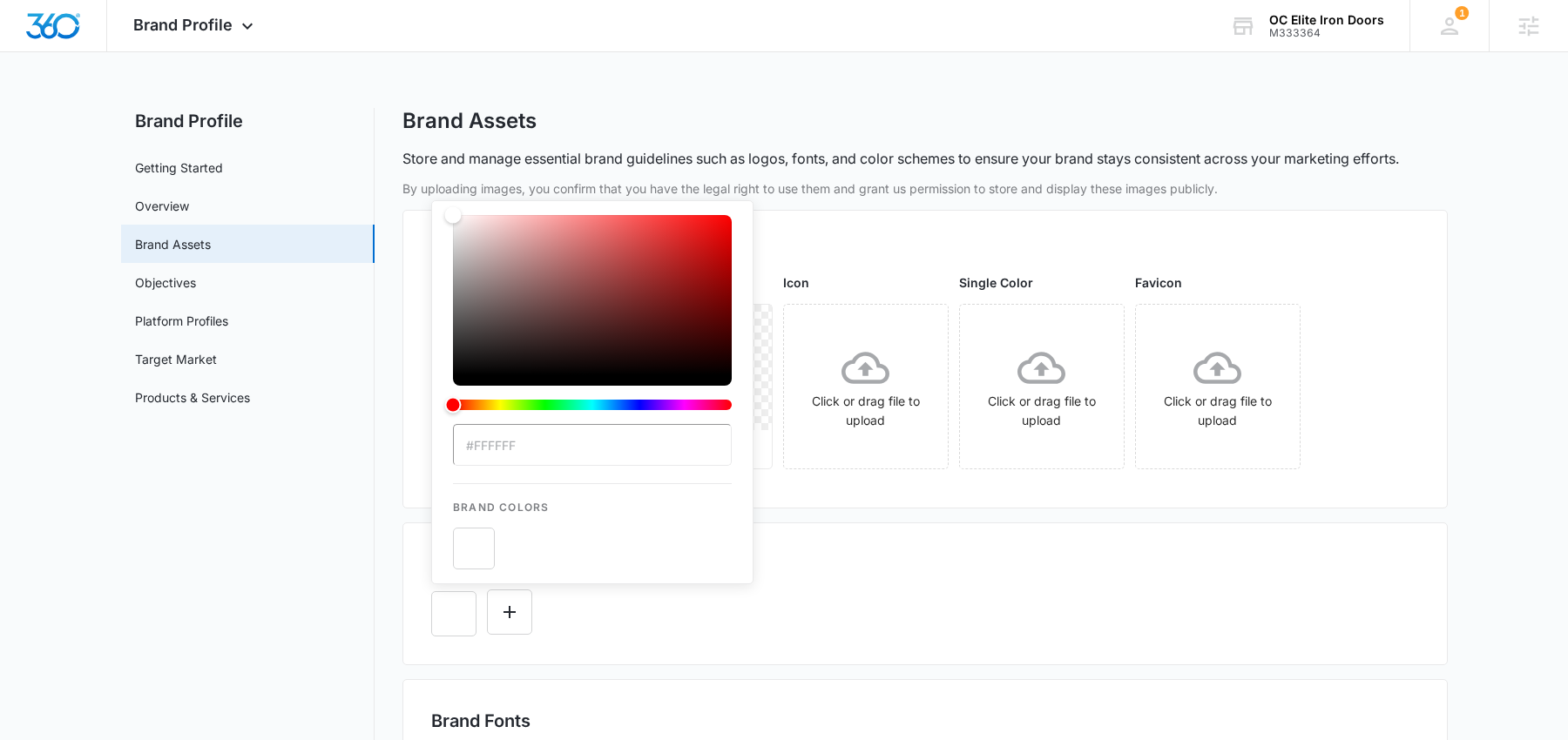
click at [541, 453] on input "#FFFFFF" at bounding box center [591, 445] width 278 height 42
click at [541, 452] on input "#FFFFFF" at bounding box center [591, 445] width 278 height 42
type input "#090907"
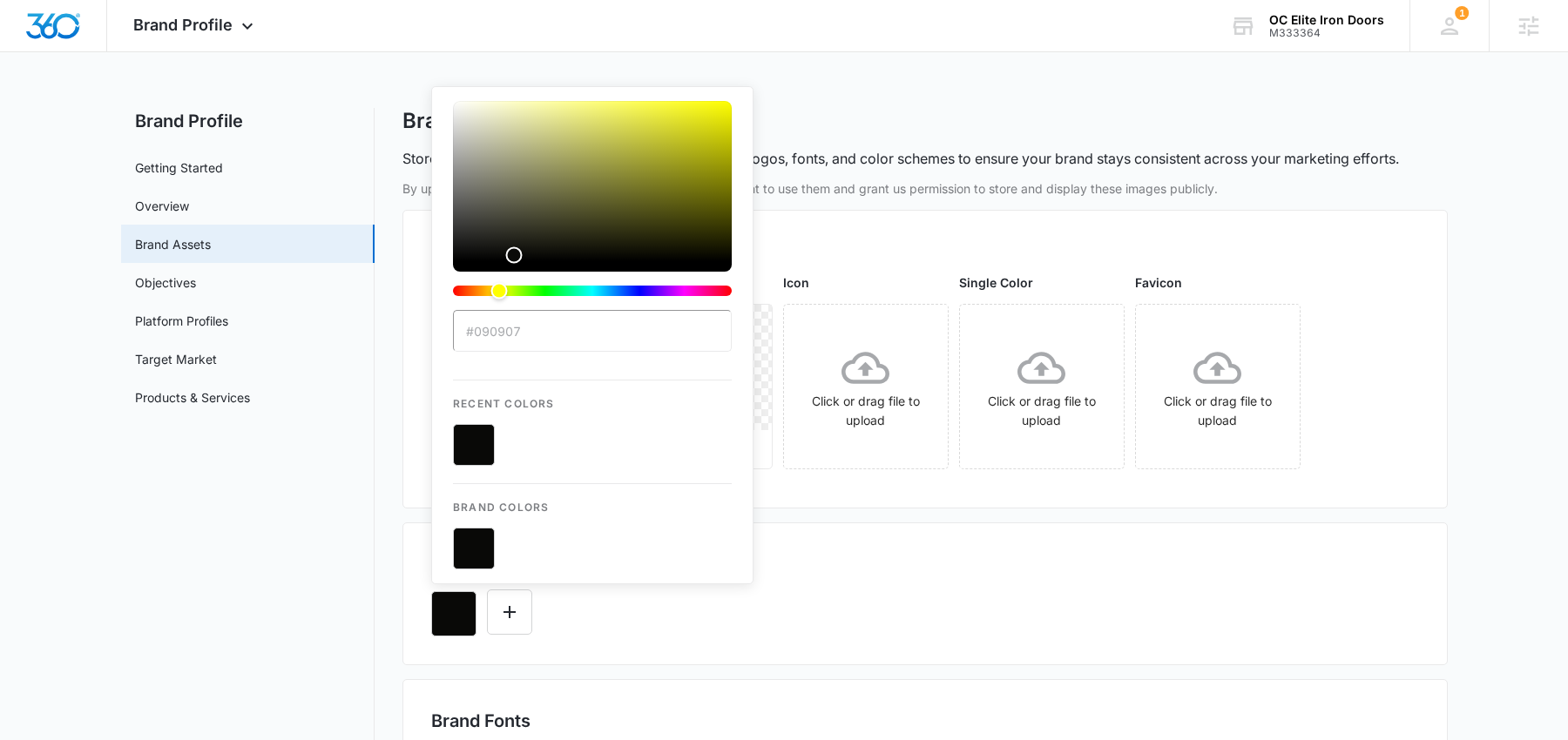
click at [763, 621] on div "#090907 Recent Colors Brand Colors" at bounding box center [925, 606] width 987 height 59
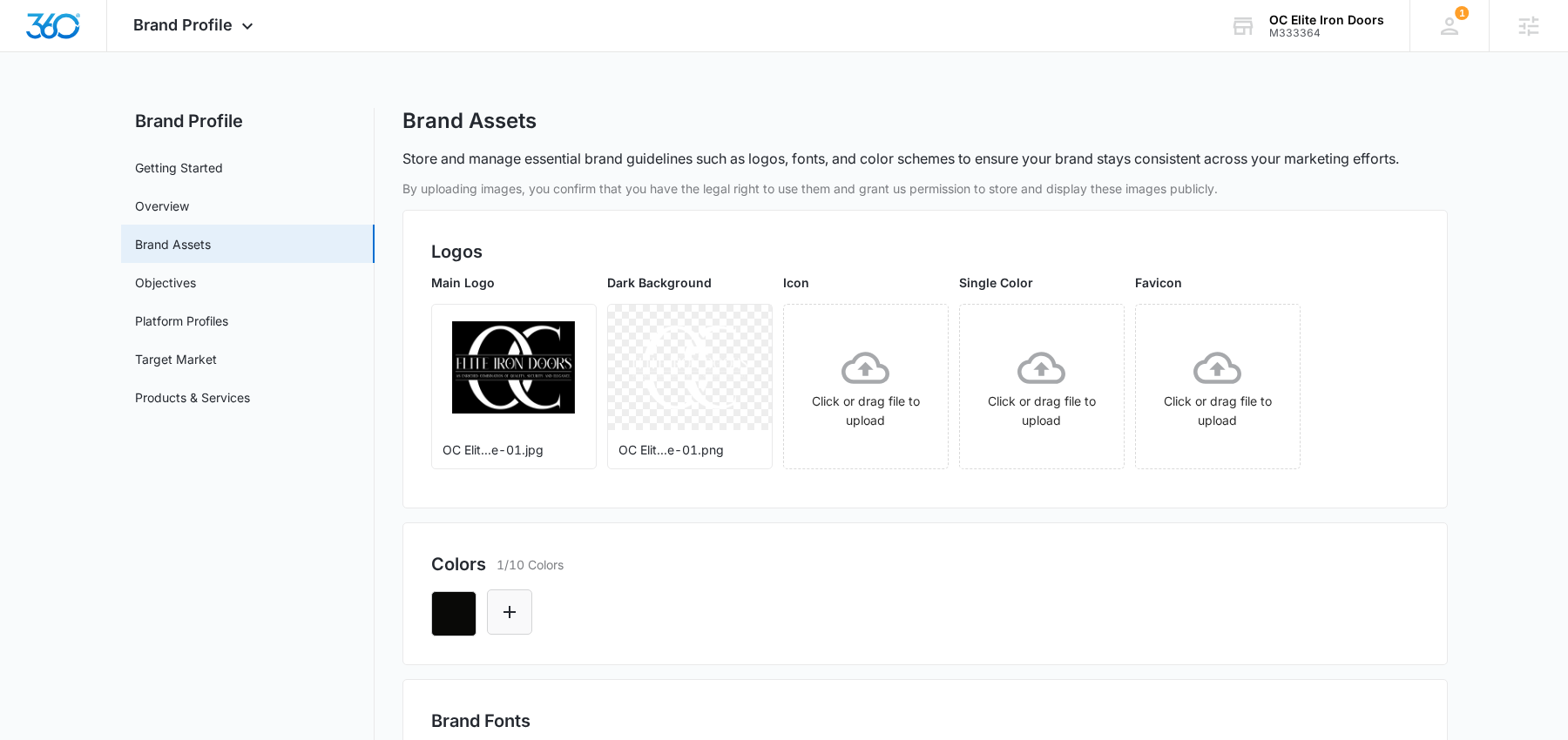
click at [509, 607] on icon "Edit Color" at bounding box center [510, 612] width 12 height 12
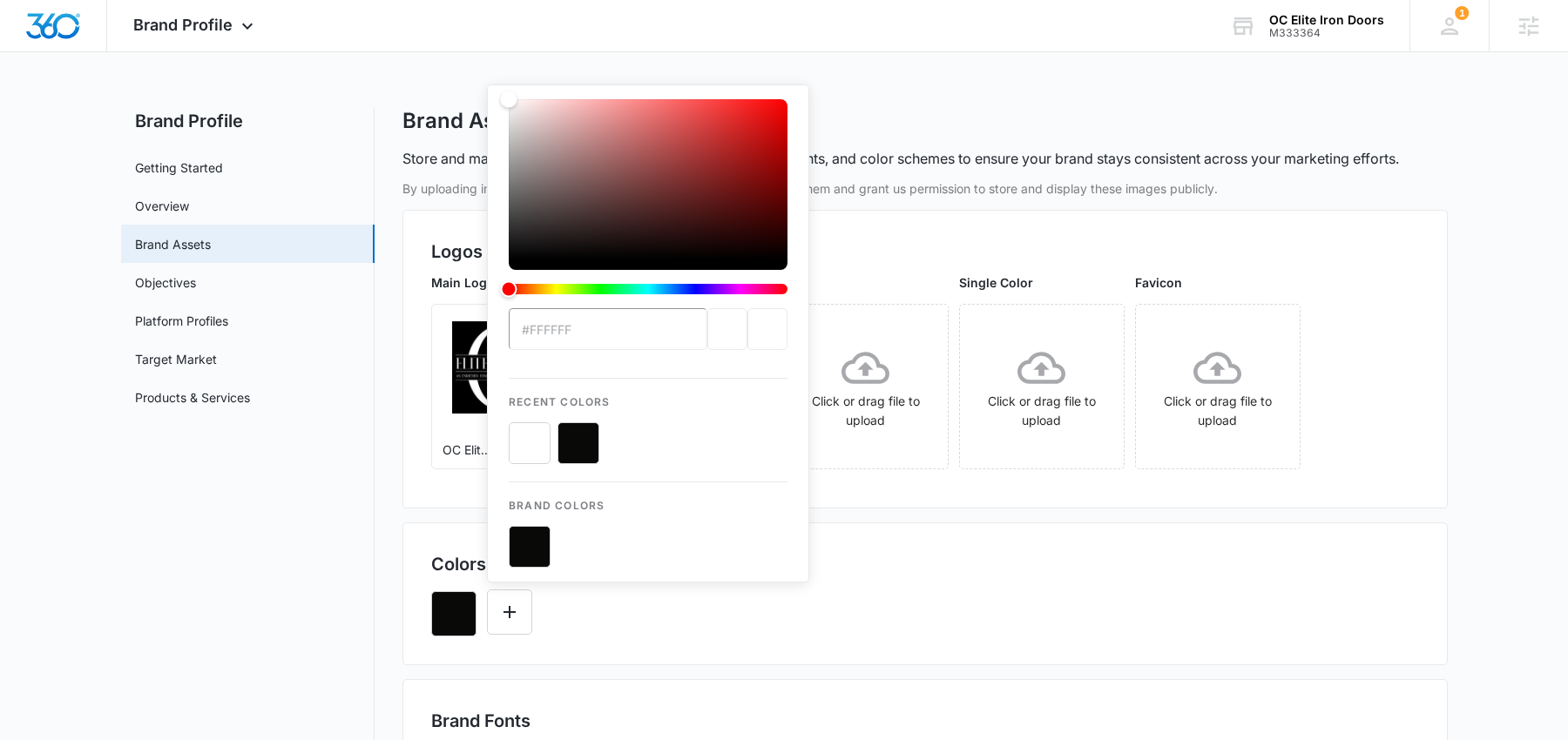
click at [530, 432] on button "color-picker-container" at bounding box center [530, 443] width 42 height 42
type input "#FFFFFF"
click at [877, 618] on div "#FFFFFF Recent Colors Brand Colors" at bounding box center [925, 606] width 987 height 59
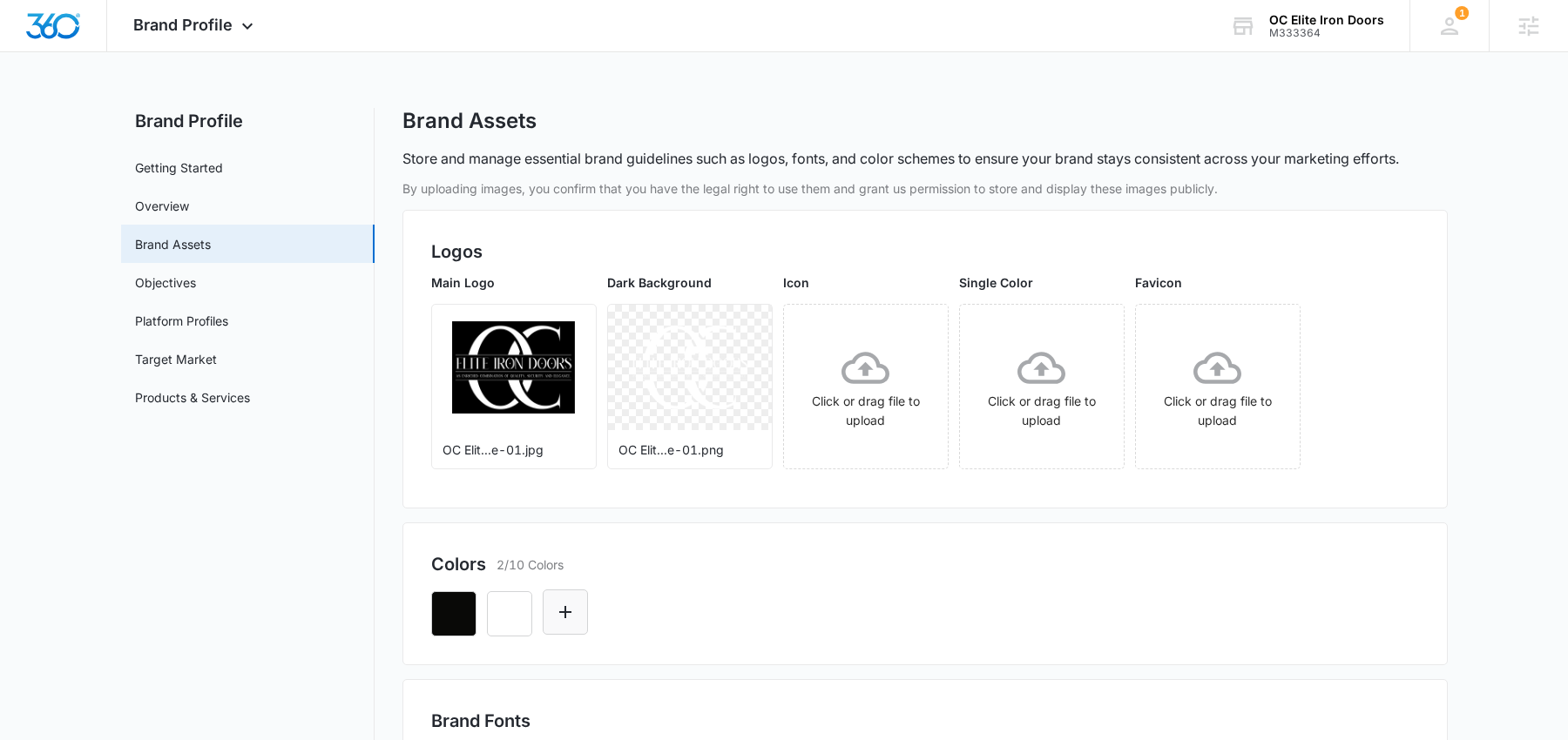
click at [572, 607] on icon "Edit Color" at bounding box center [565, 611] width 21 height 21
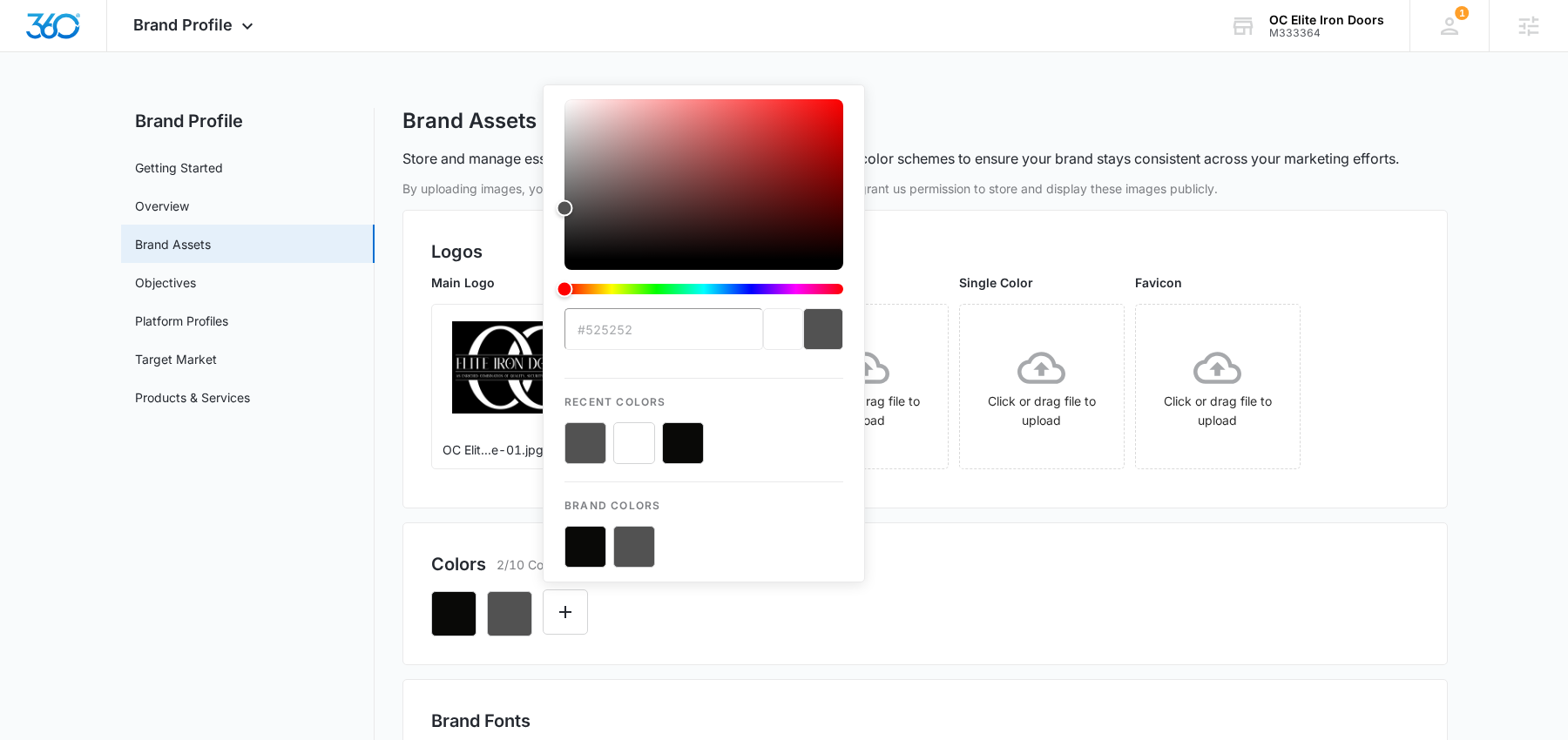
click at [630, 450] on button "color-picker-container" at bounding box center [634, 443] width 42 height 42
type input "#FFFFFf"
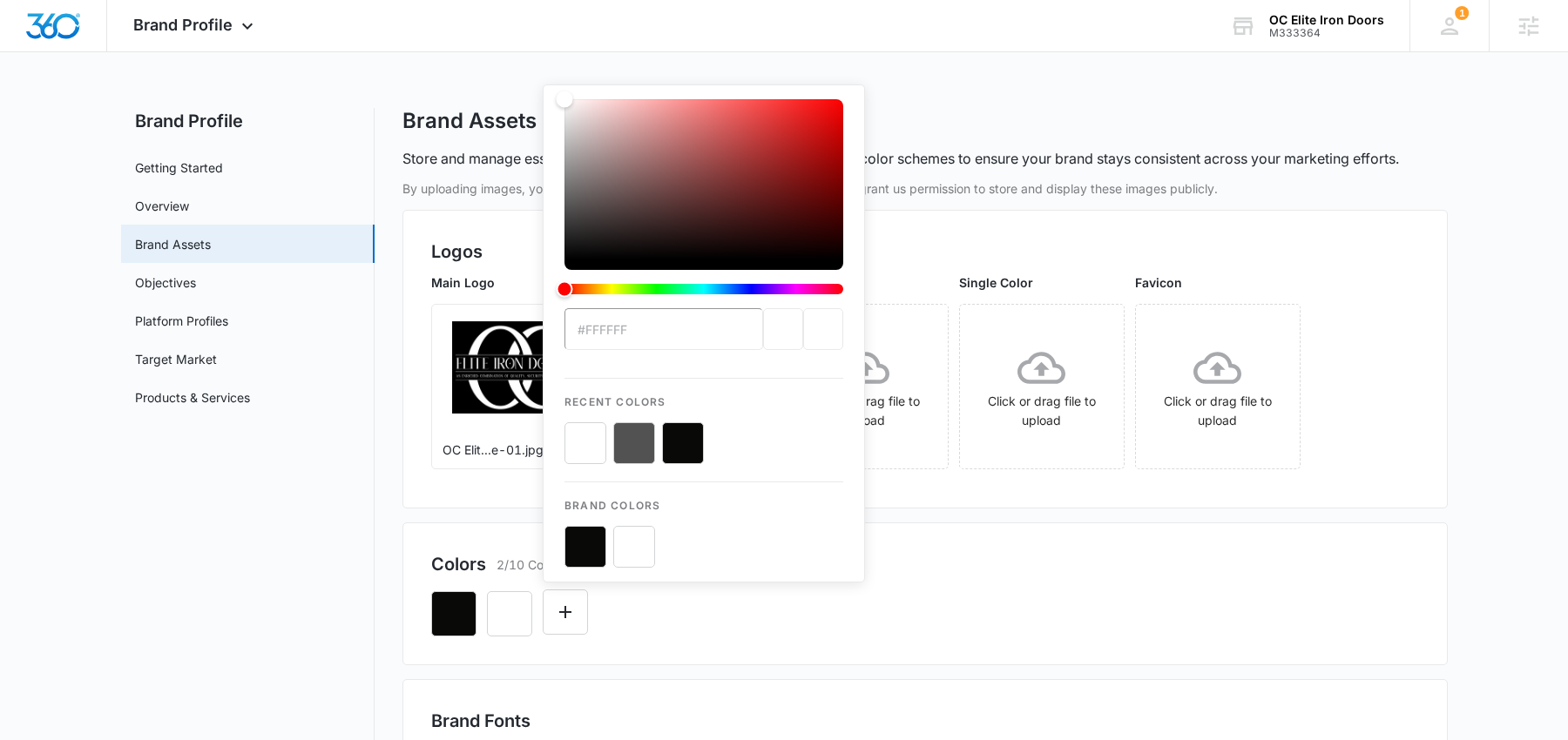
click at [1025, 648] on div "Colors 2/10 Colors #FFFFFf Recent Colors Brand Colors" at bounding box center [925, 593] width 1045 height 143
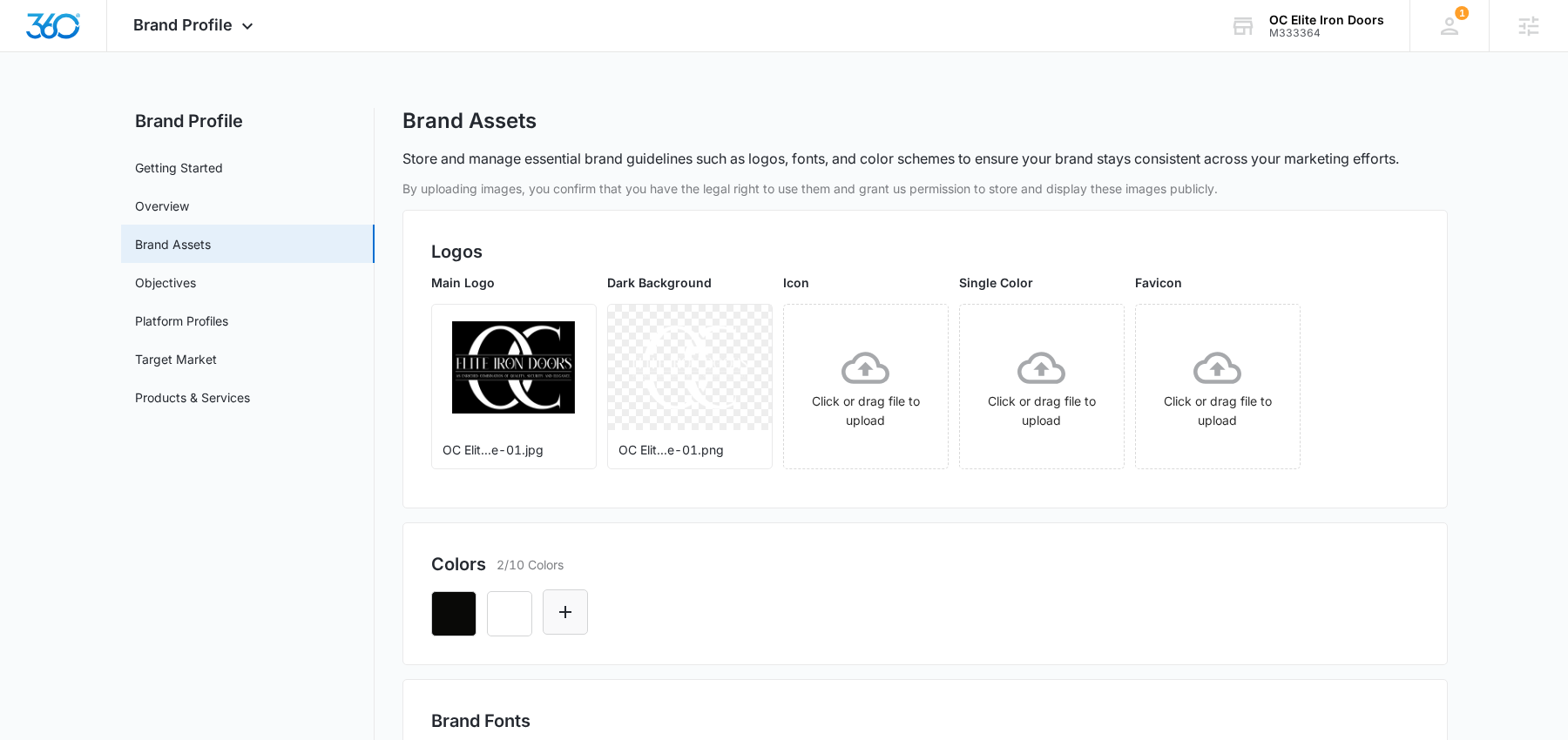
click at [558, 593] on button "Edit Color" at bounding box center [565, 611] width 45 height 45
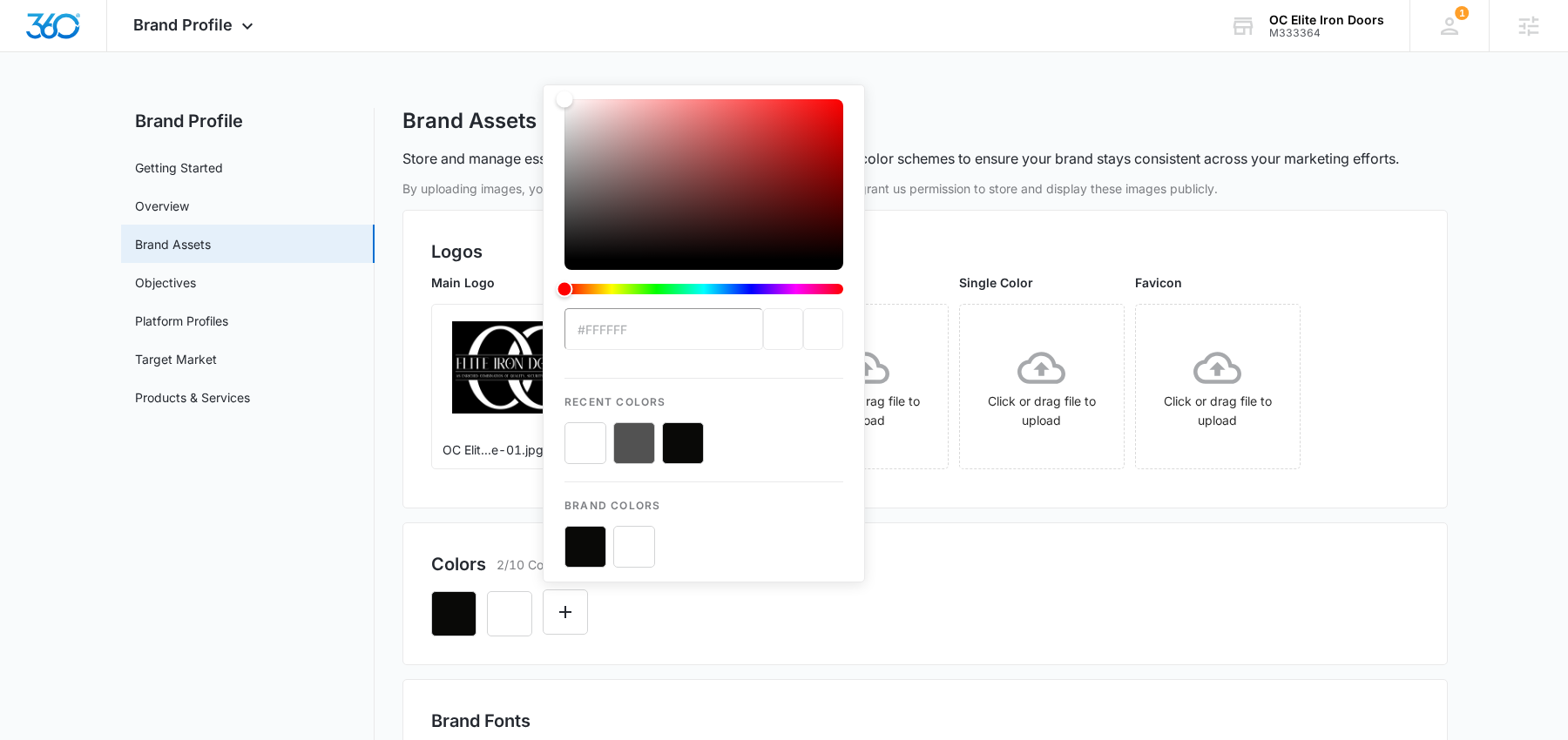
click at [641, 436] on button "color-picker-container" at bounding box center [634, 443] width 42 height 42
type input "#FFFFFF"
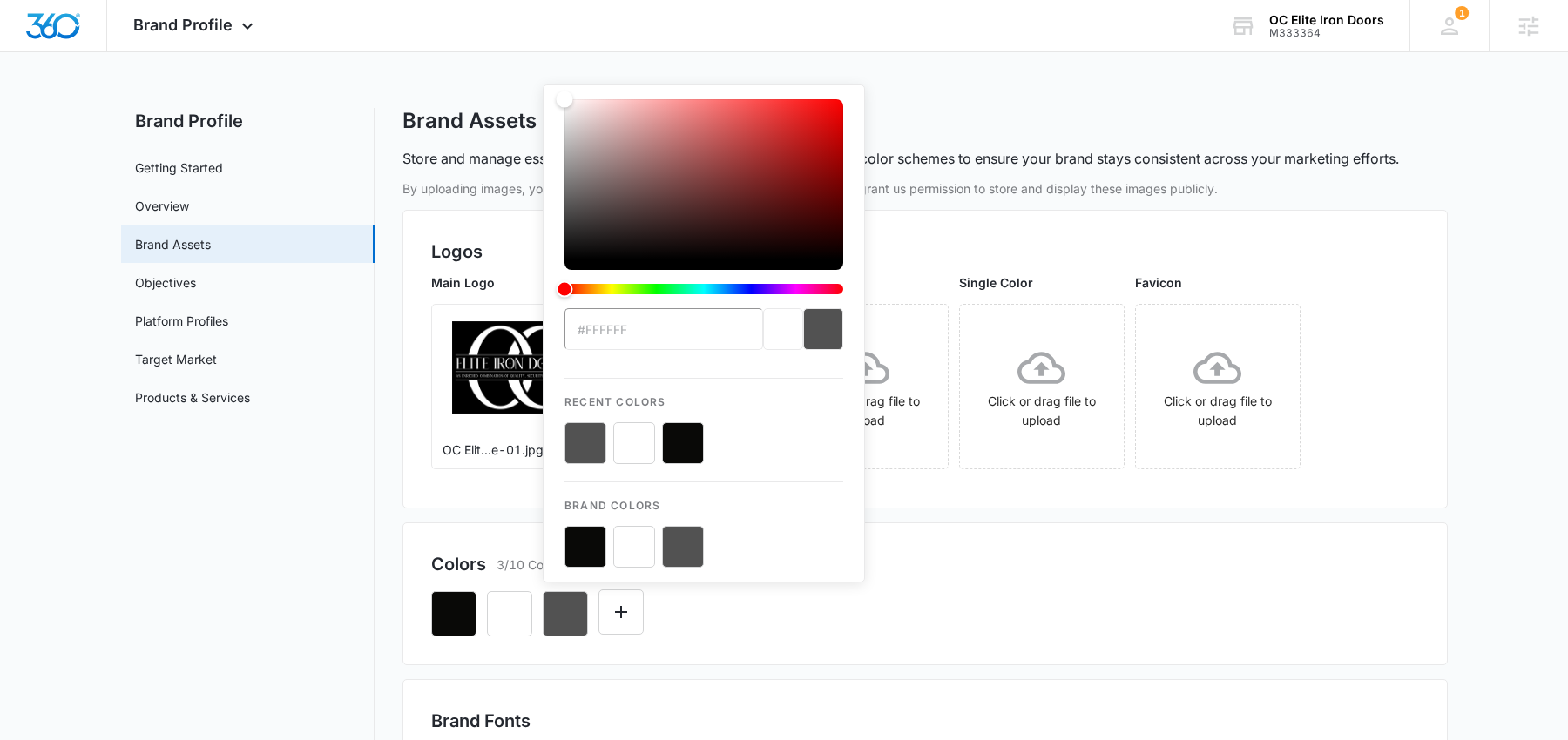
click at [1079, 552] on div "Colors 3/10 Colors" at bounding box center [925, 564] width 987 height 26
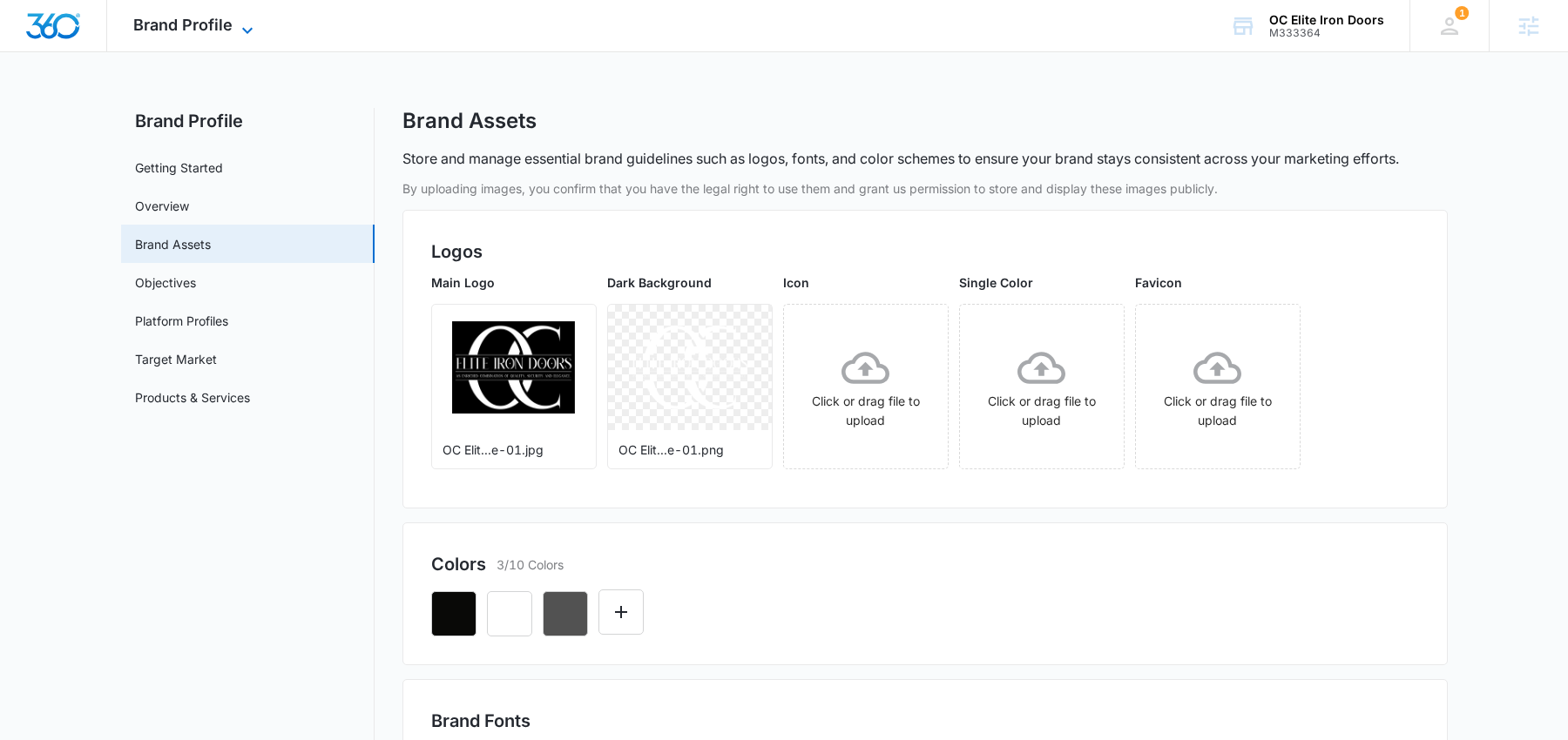
click at [199, 23] on span "Brand Profile" at bounding box center [184, 25] width 100 height 18
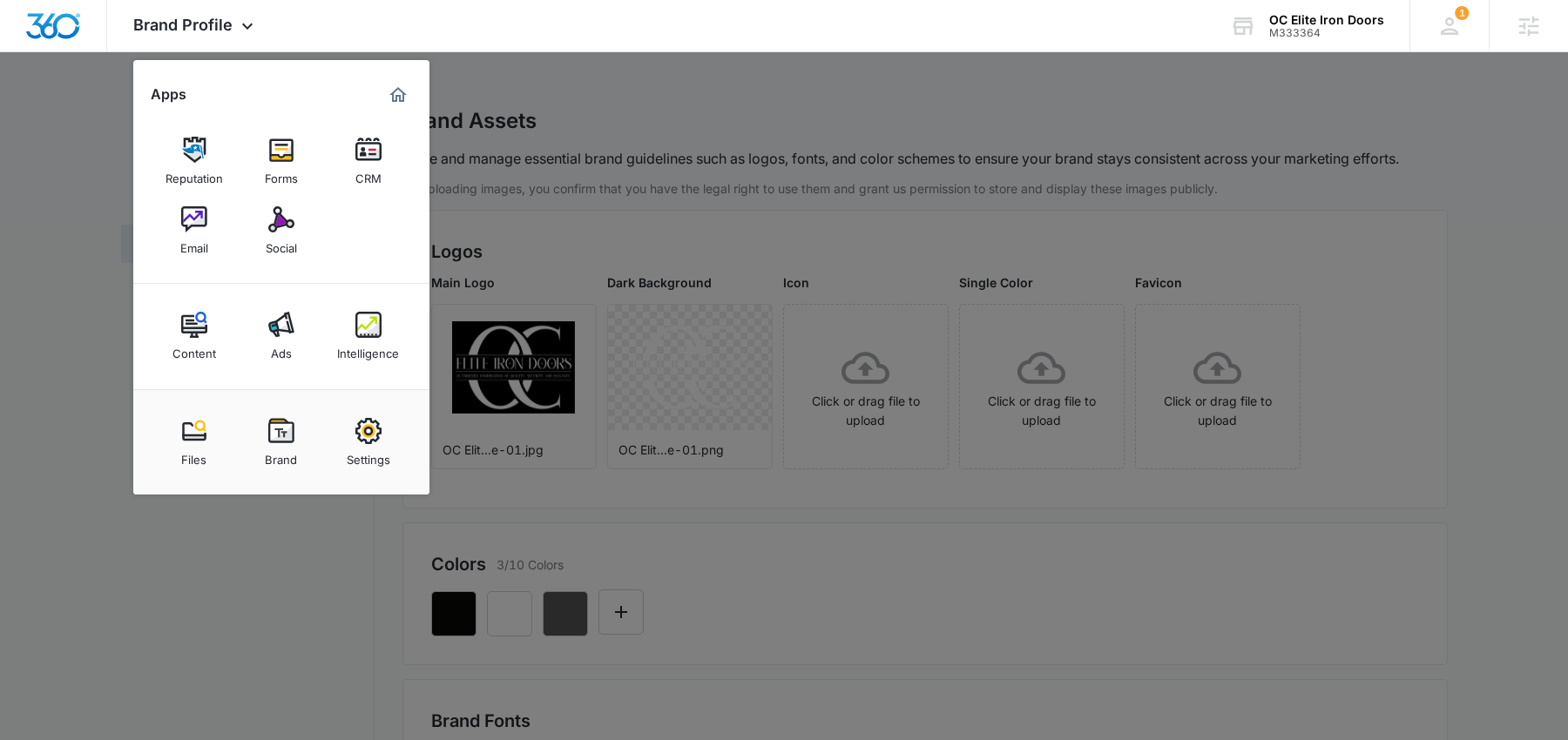
click at [215, 211] on link "Email" at bounding box center [195, 230] width 66 height 66
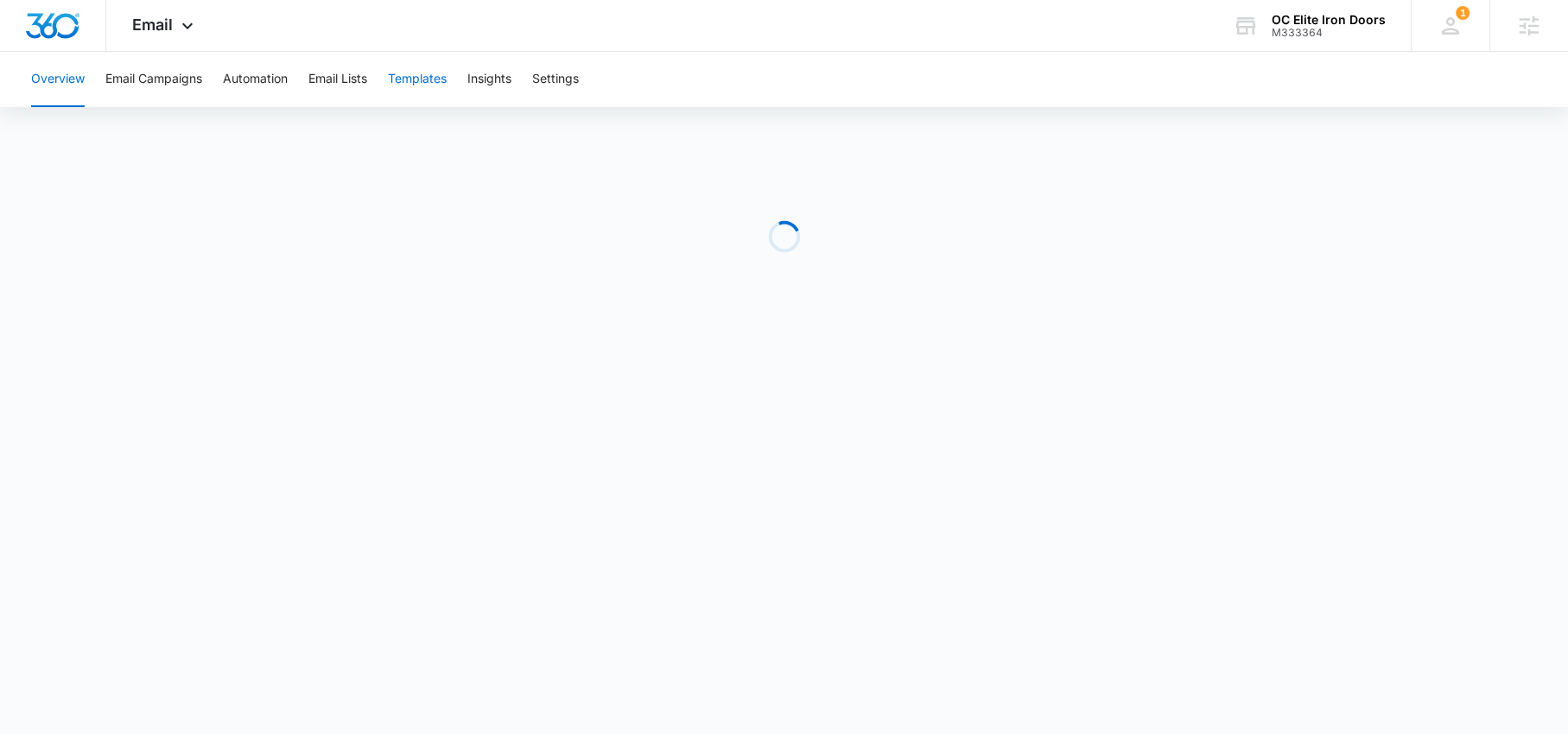
click at [408, 82] on button "Templates" at bounding box center [416, 79] width 58 height 55
